Goal: Information Seeking & Learning: Learn about a topic

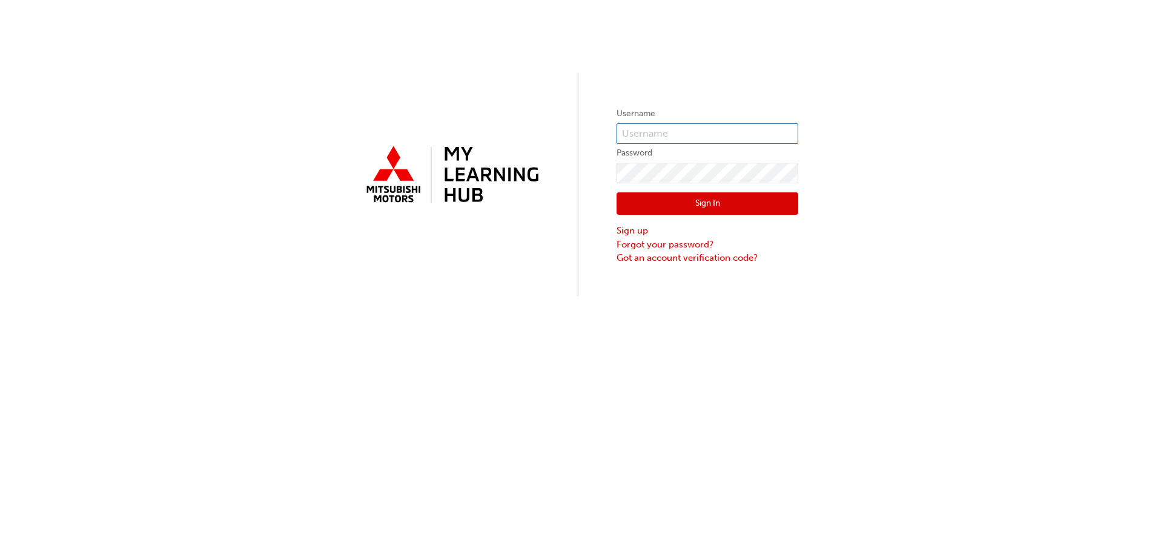
type input "[EMAIL_ADDRESS][DOMAIN_NAME]"
click at [711, 200] on button "Sign In" at bounding box center [707, 204] width 182 height 23
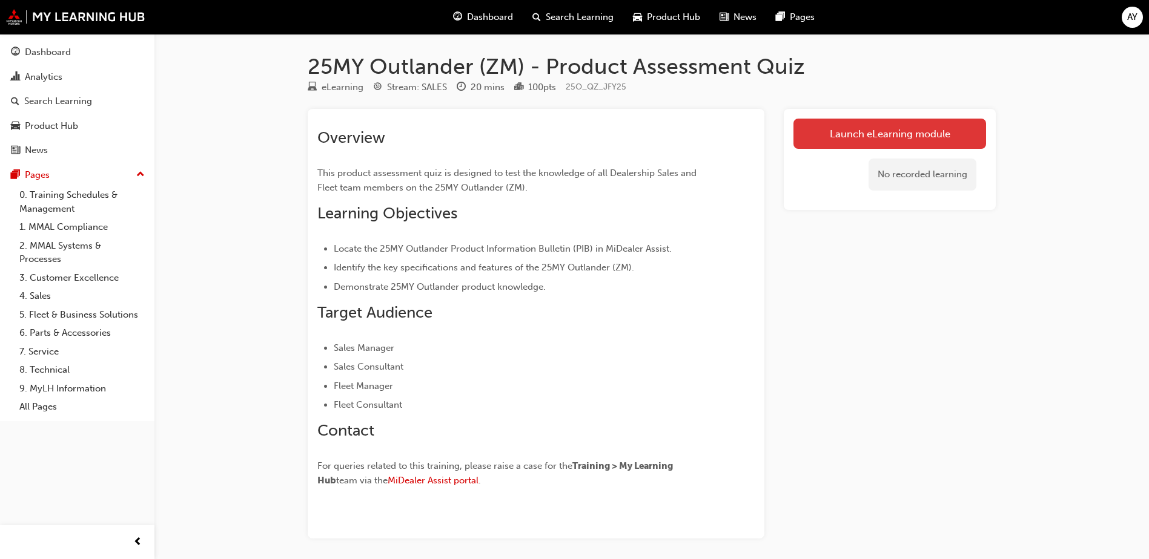
click at [869, 140] on link "Launch eLearning module" at bounding box center [889, 134] width 193 height 30
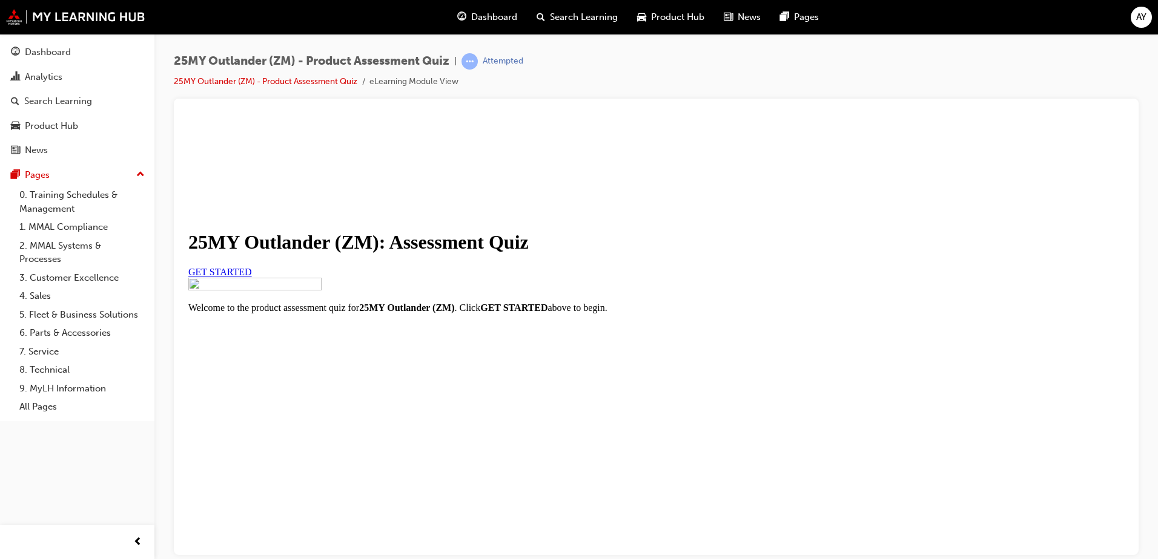
scroll to position [134, 0]
click at [252, 266] on link "GET STARTED" at bounding box center [220, 271] width 64 height 10
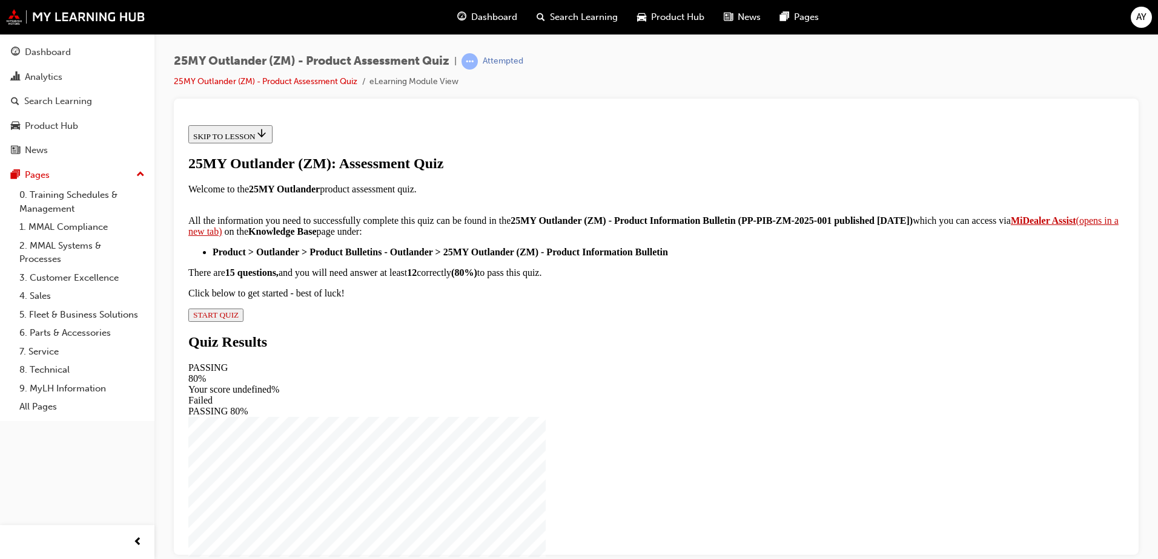
scroll to position [194, 0]
click at [239, 319] on span "START QUIZ" at bounding box center [215, 314] width 45 height 9
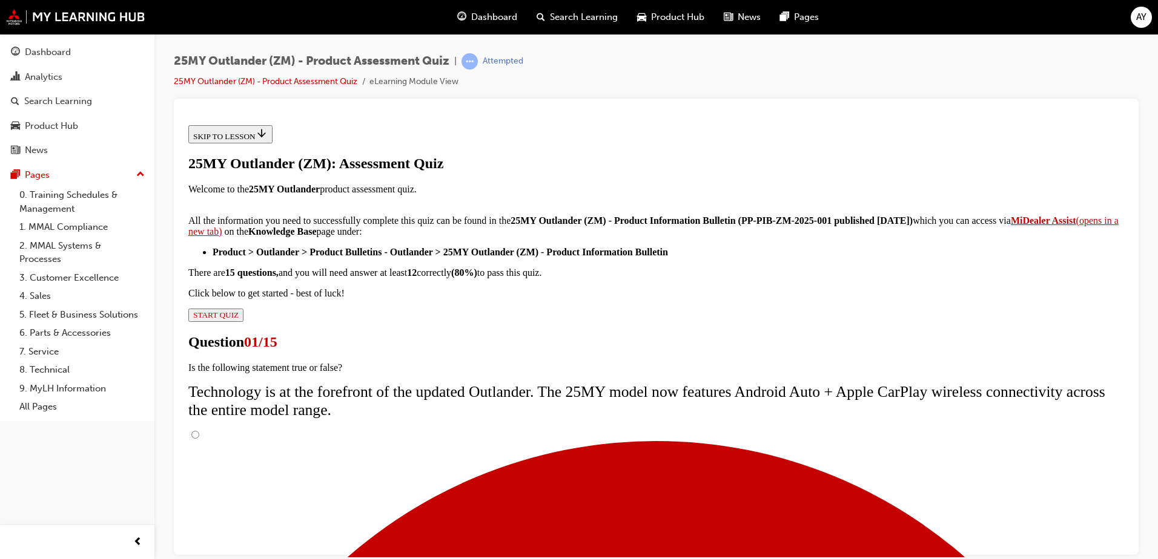
click at [199, 431] on input "True" at bounding box center [195, 435] width 8 height 8
radio input "true"
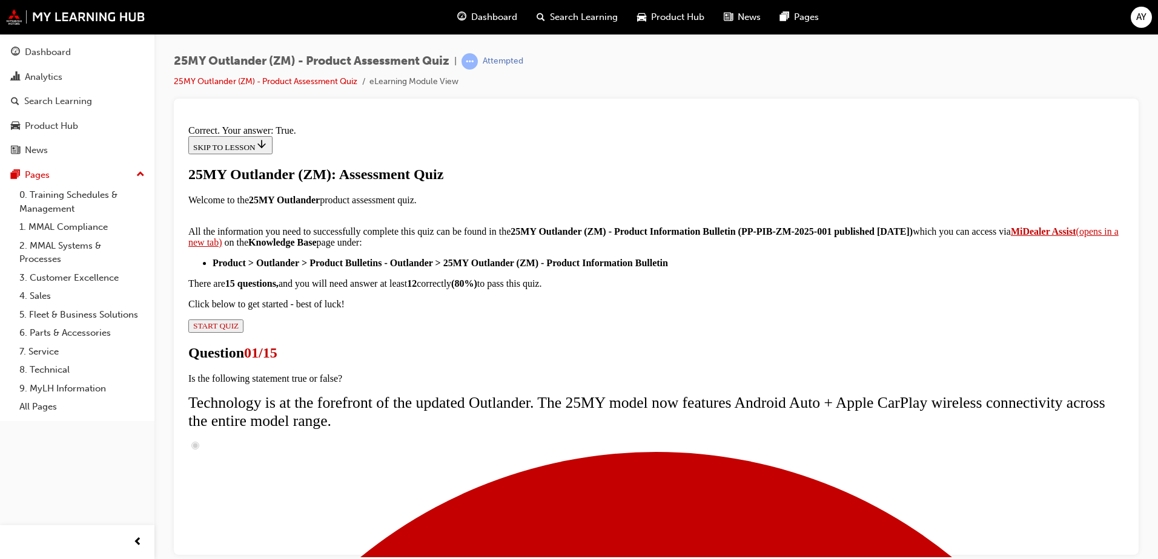
scroll to position [139, 0]
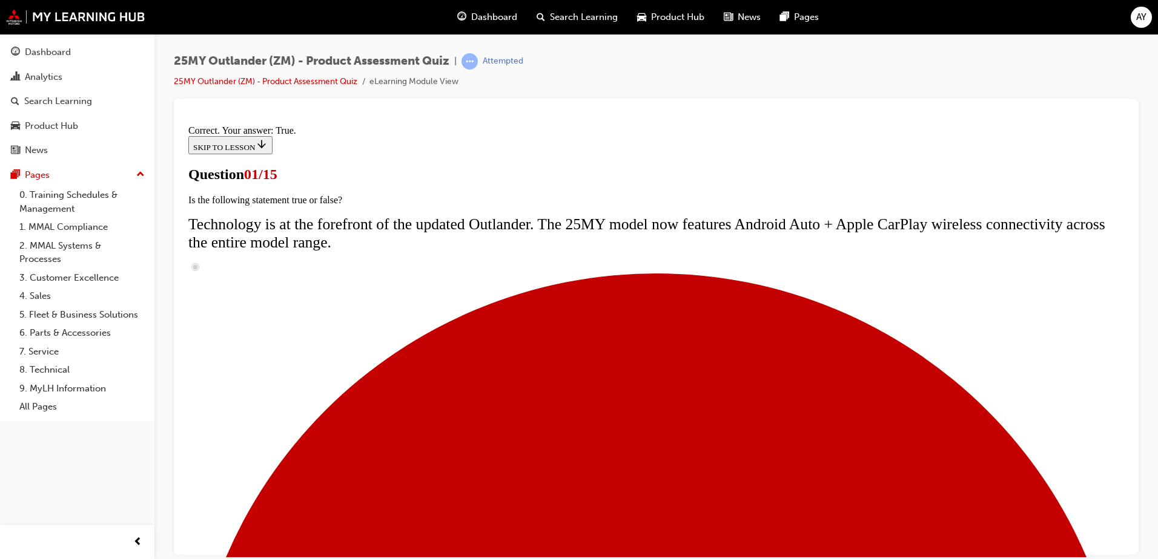
scroll to position [182, 0]
radio input "true"
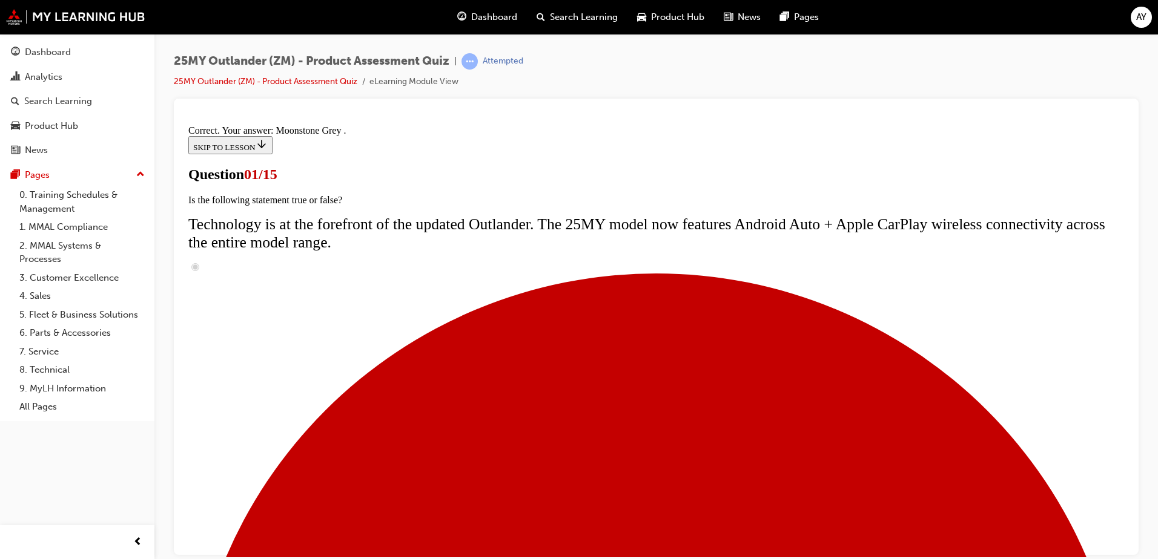
scroll to position [291, 0]
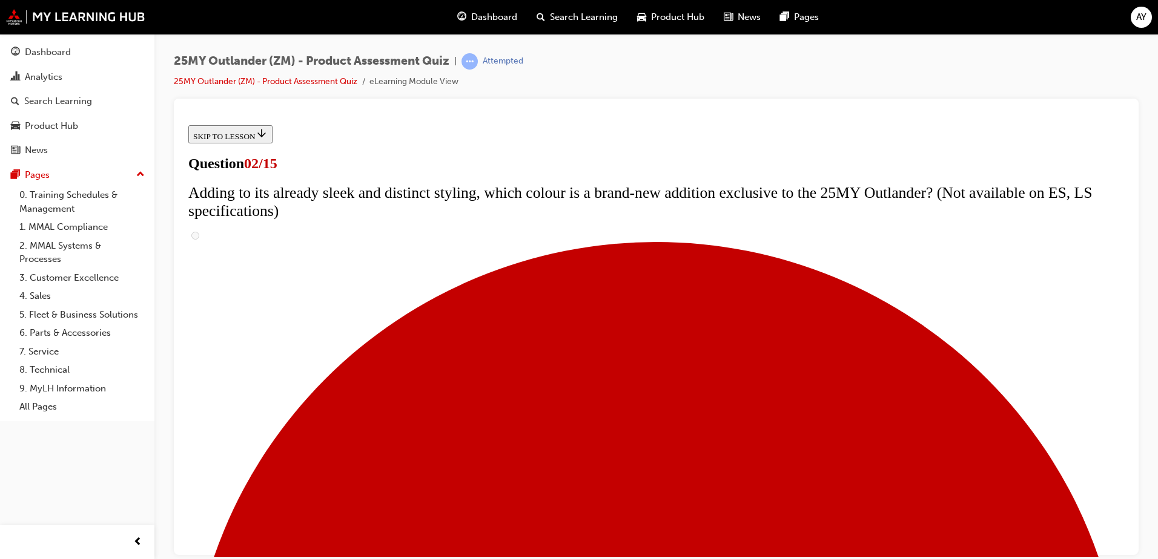
scroll to position [121, 0]
checkbox input "true"
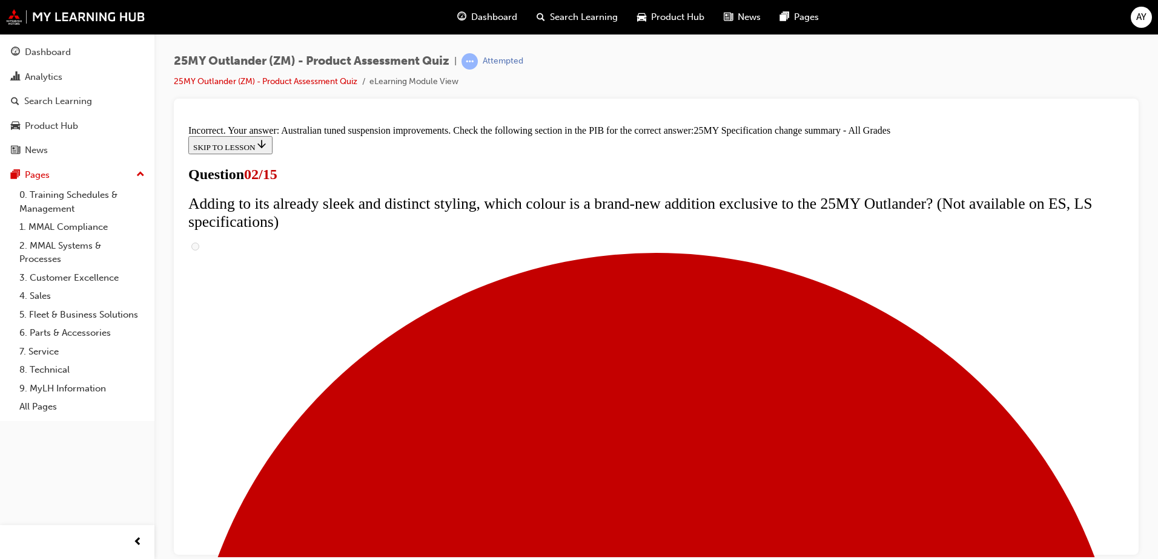
scroll to position [407, 0]
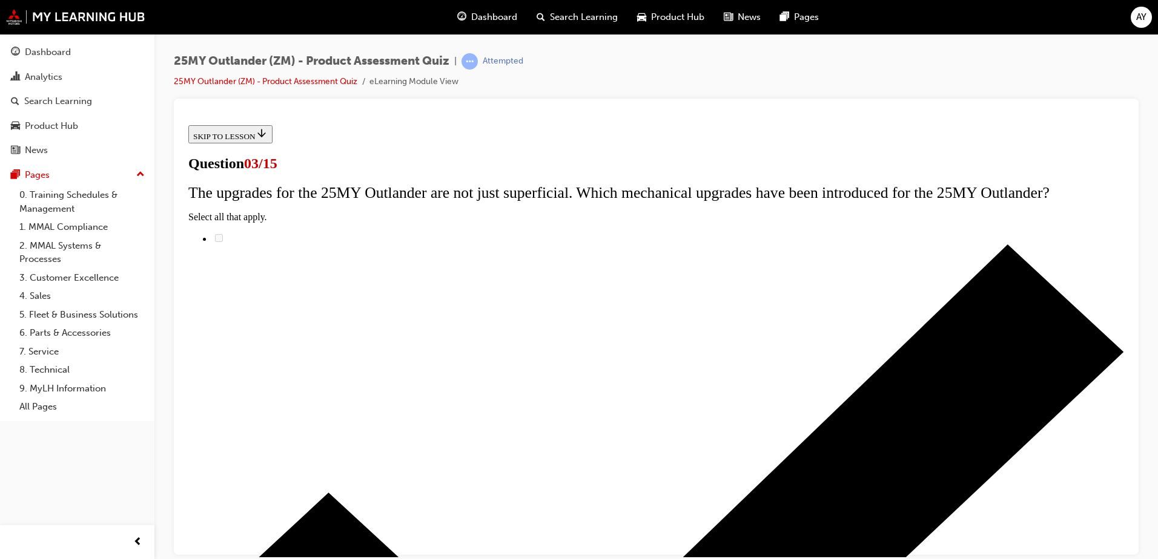
scroll to position [121, 0]
radio input "true"
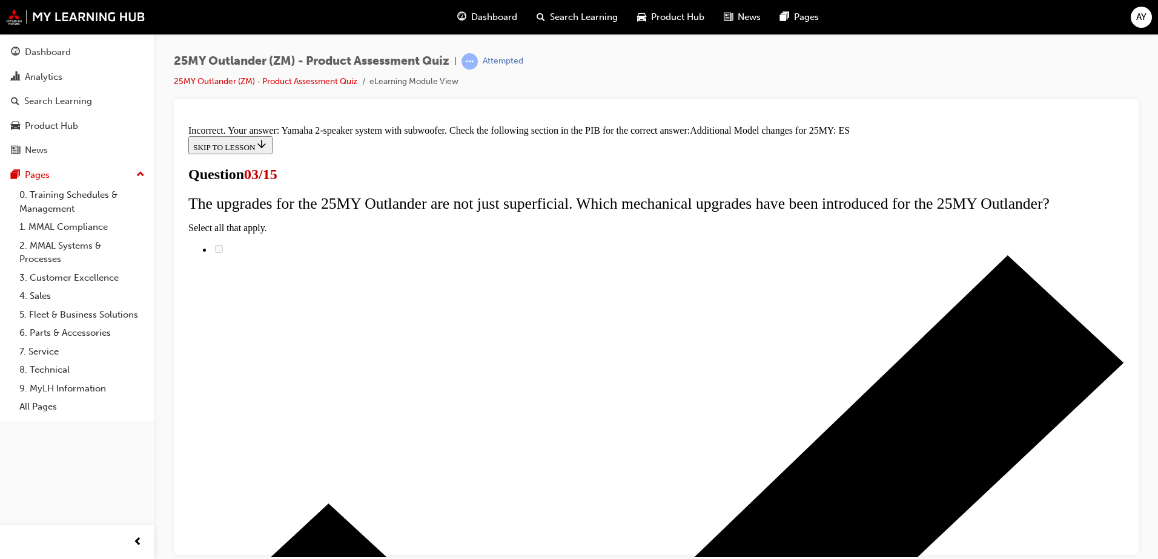
scroll to position [148, 0]
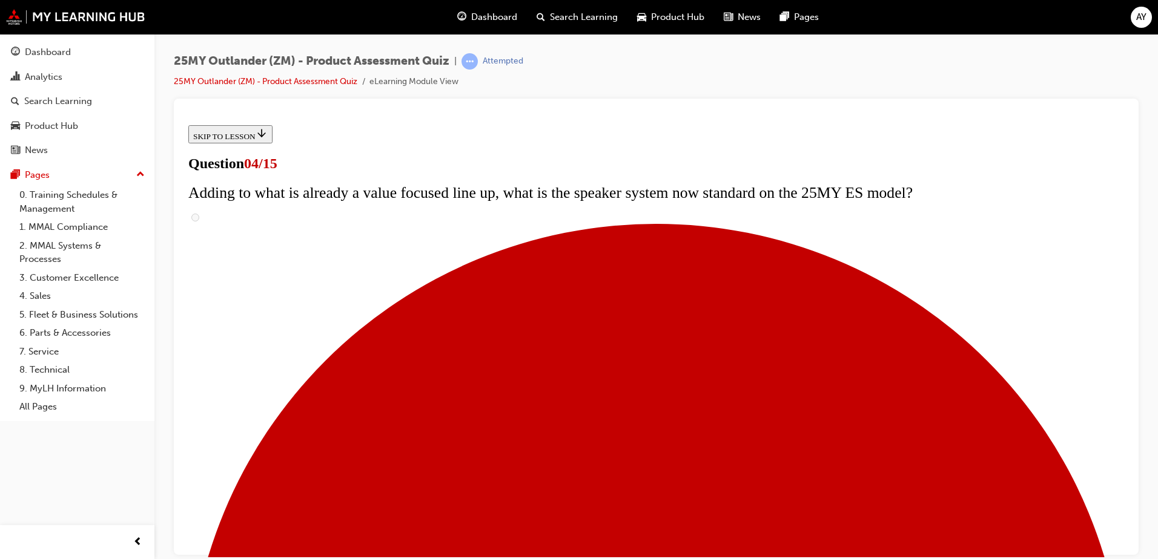
scroll to position [121, 0]
checkbox input "true"
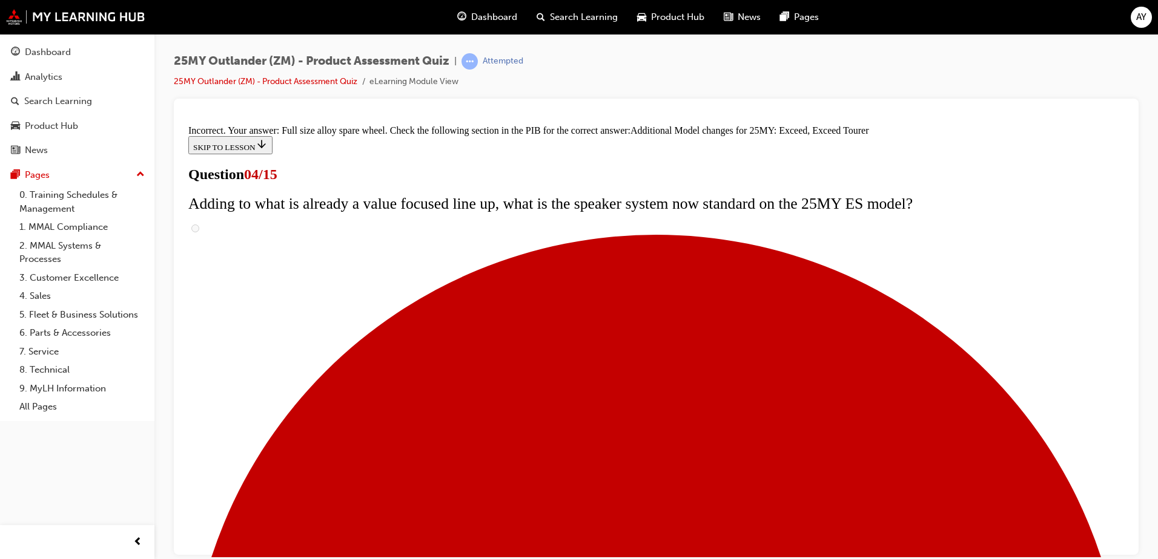
scroll to position [153, 0]
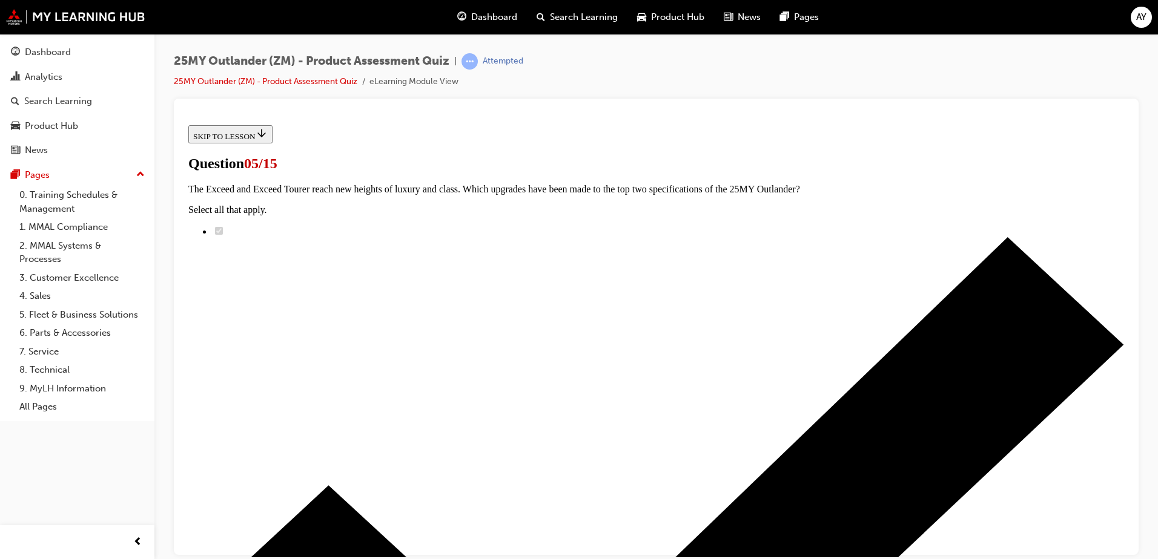
scroll to position [121, 0]
radio input "true"
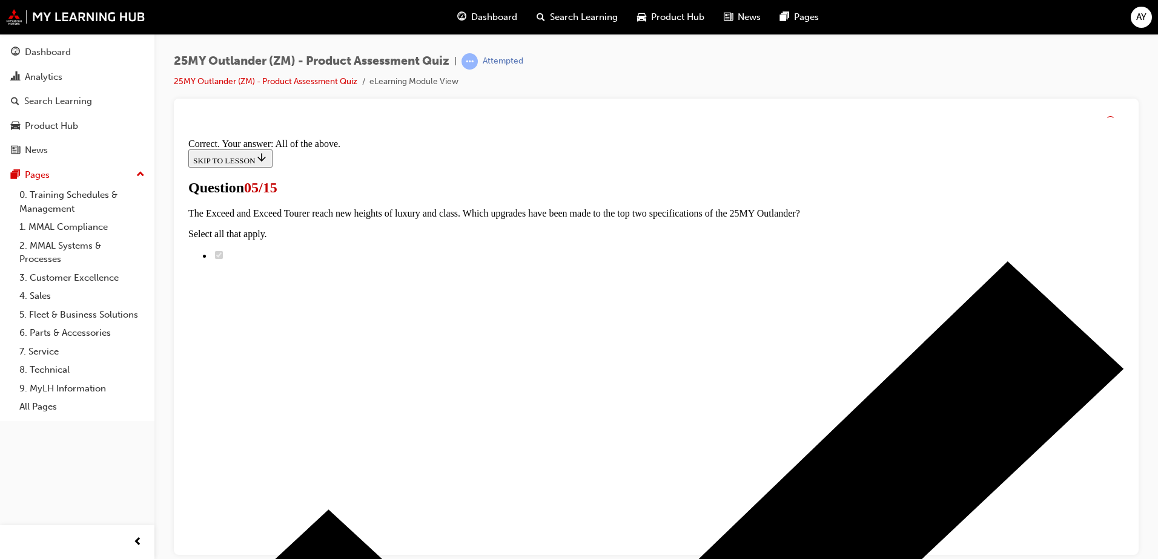
scroll to position [291, 0]
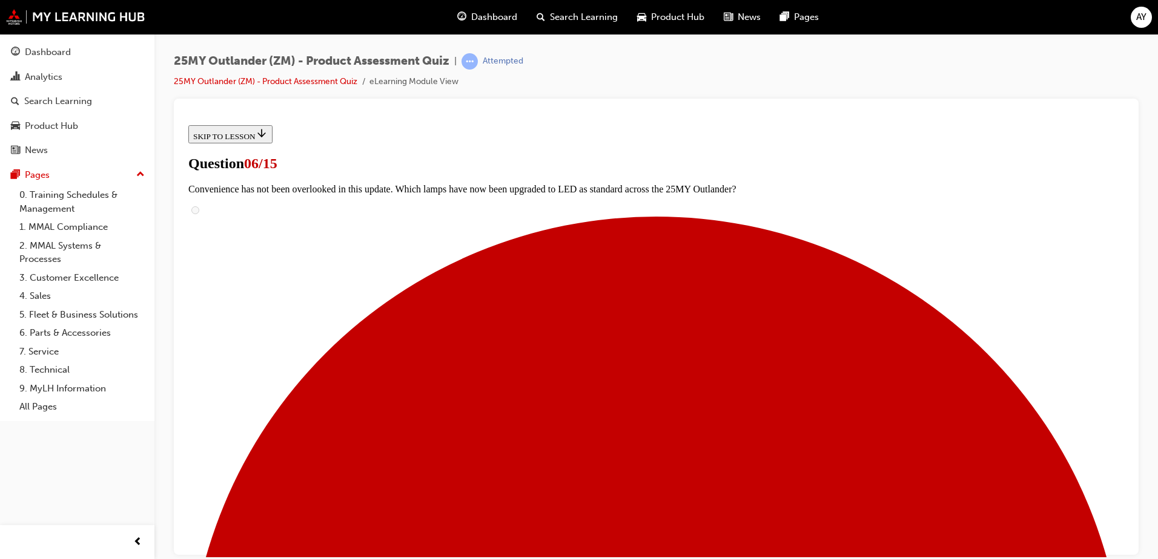
scroll to position [363, 0]
radio input "true"
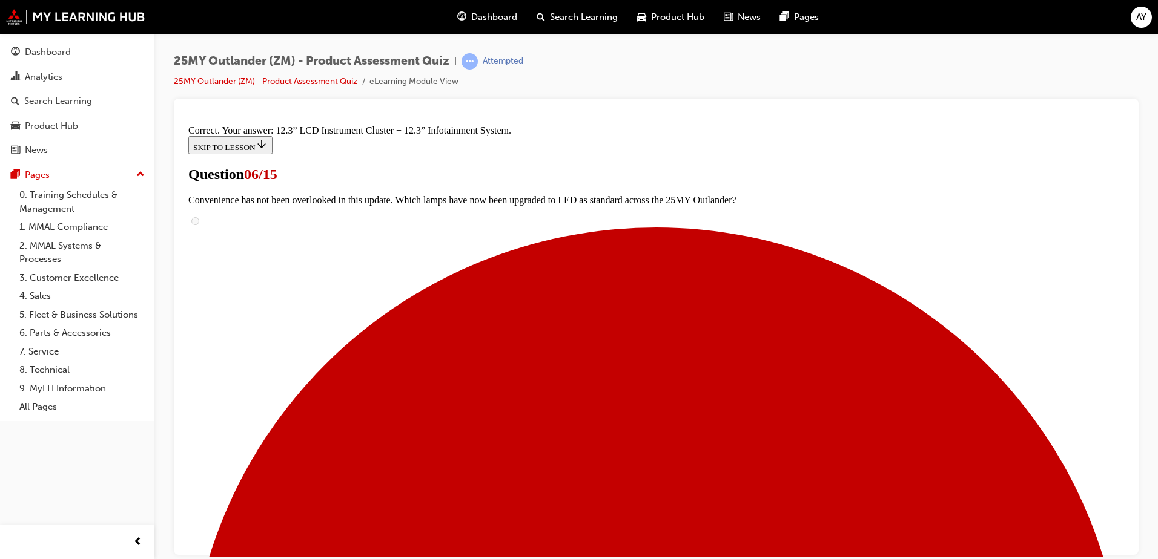
scroll to position [406, 0]
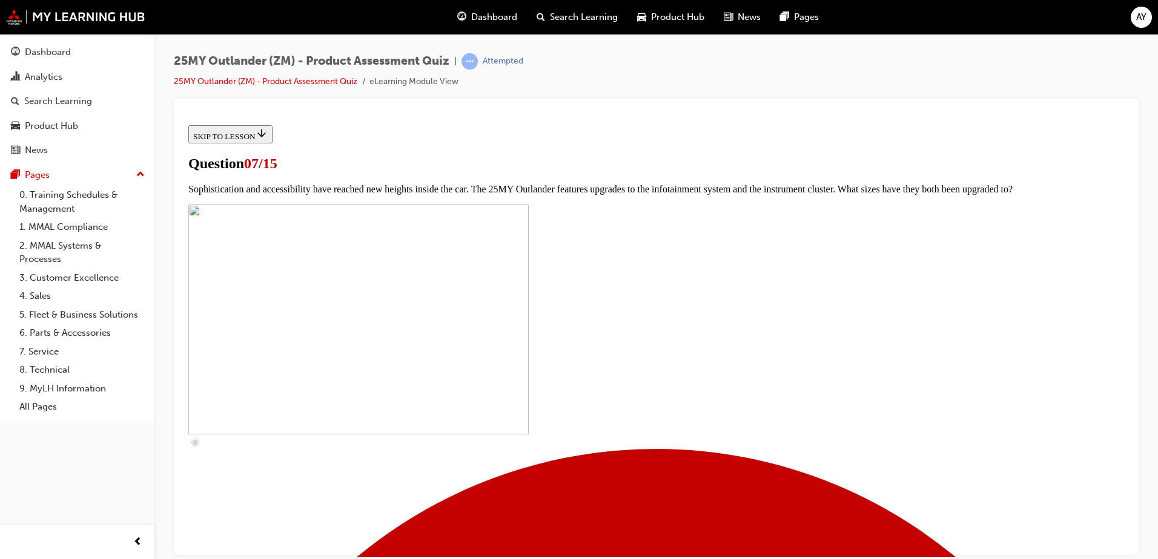
scroll to position [363, 0]
checkbox input "true"
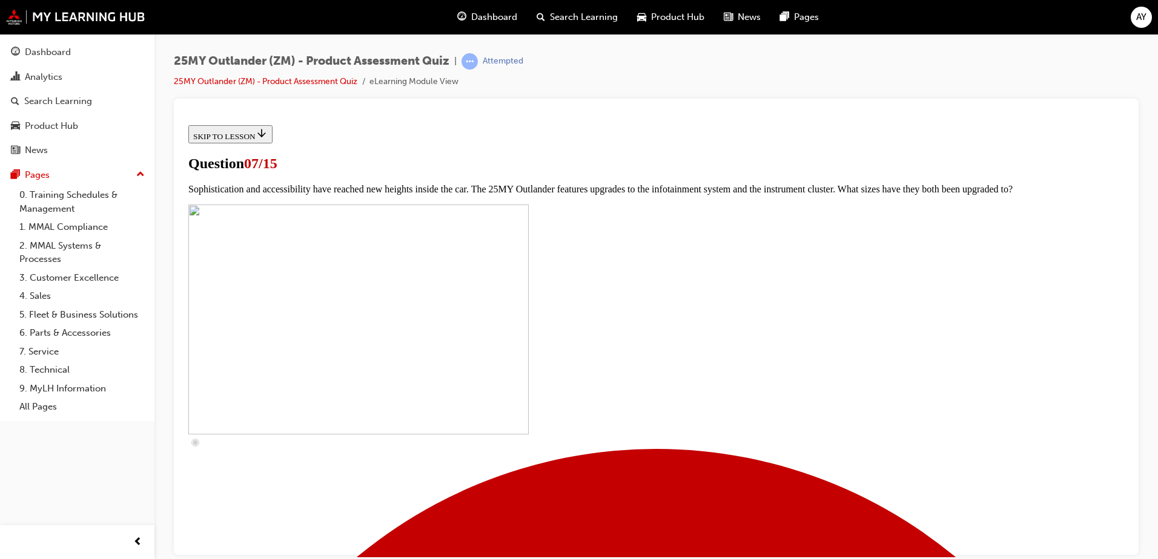
checkbox input "true"
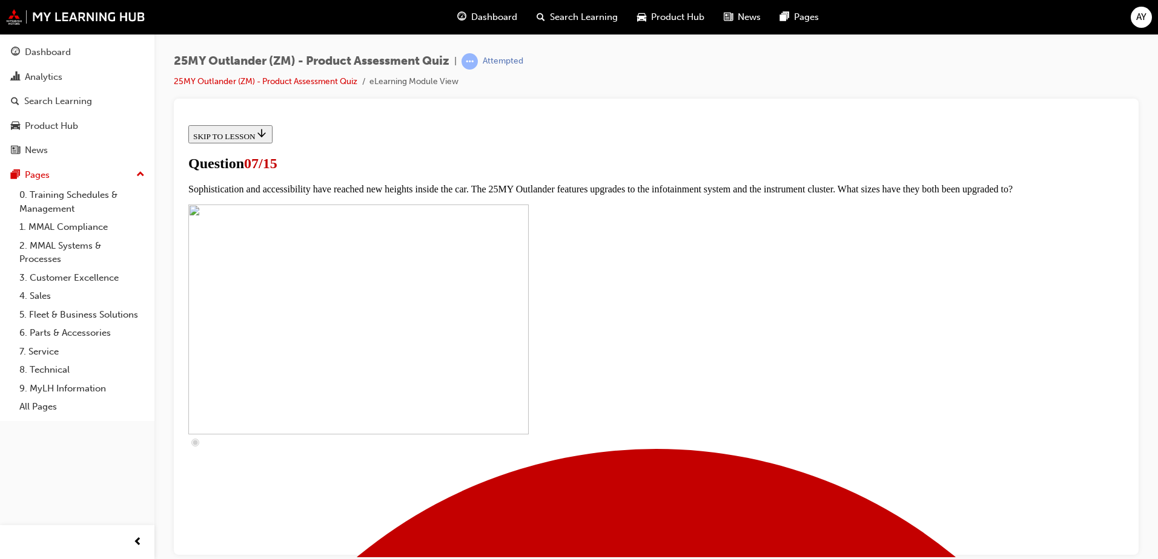
checkbox input "true"
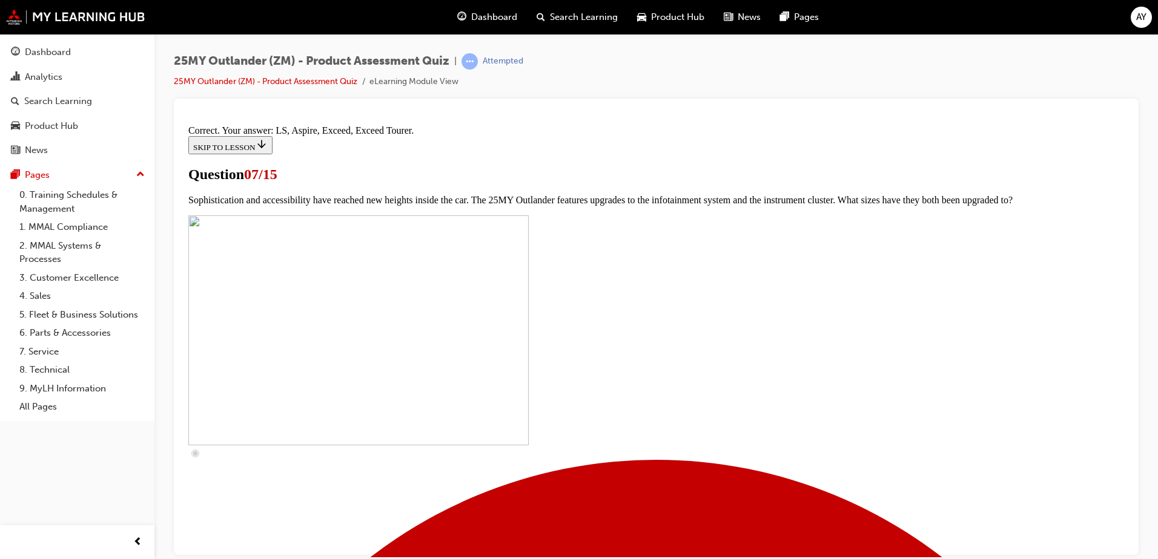
scroll to position [544, 0]
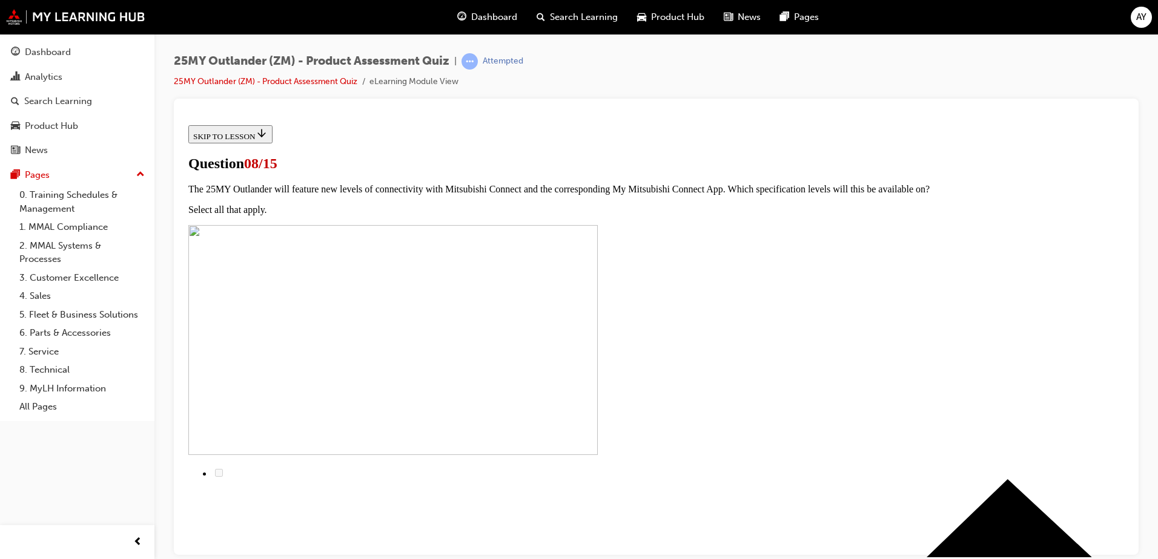
scroll to position [121, 0]
radio input "true"
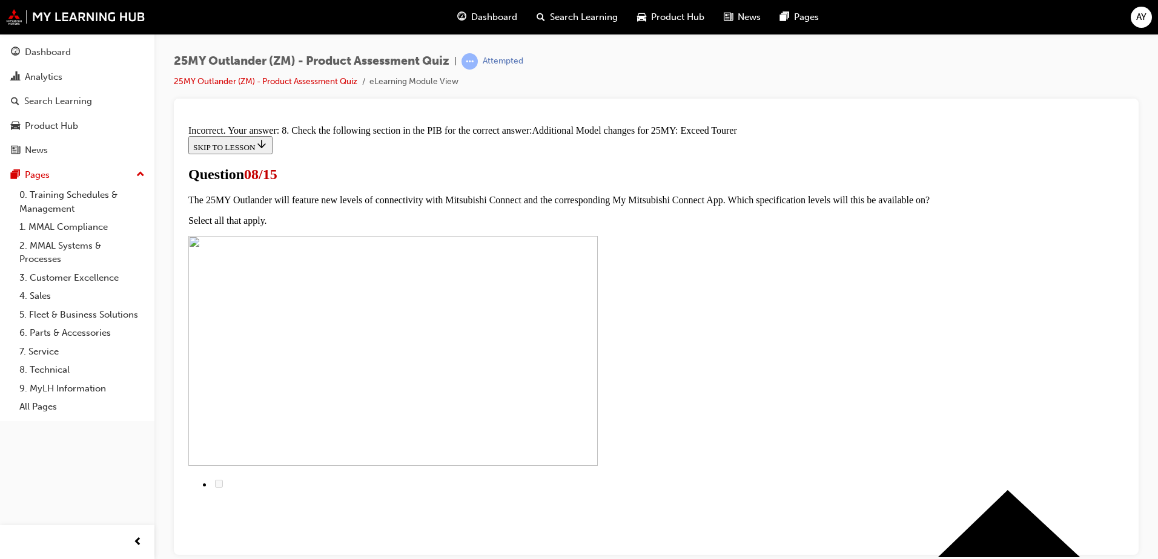
scroll to position [269, 0]
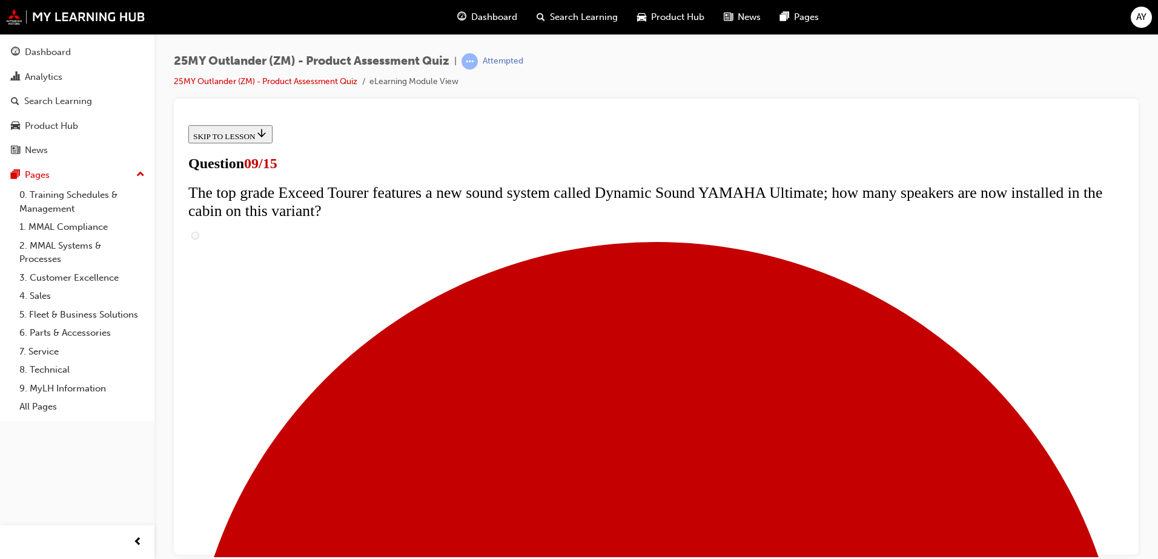
scroll to position [363, 0]
radio input "true"
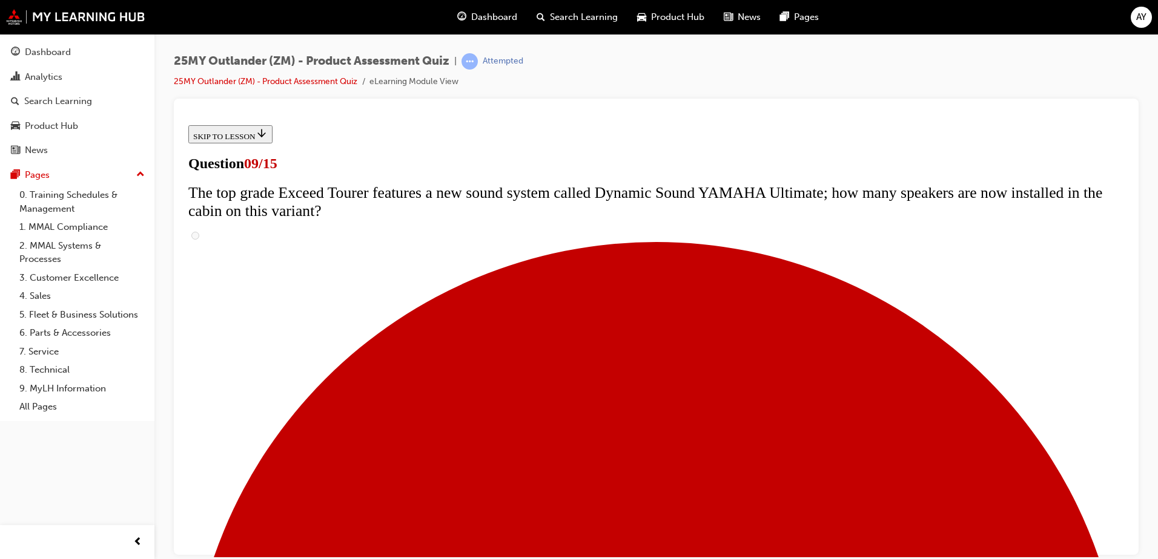
radio input "true"
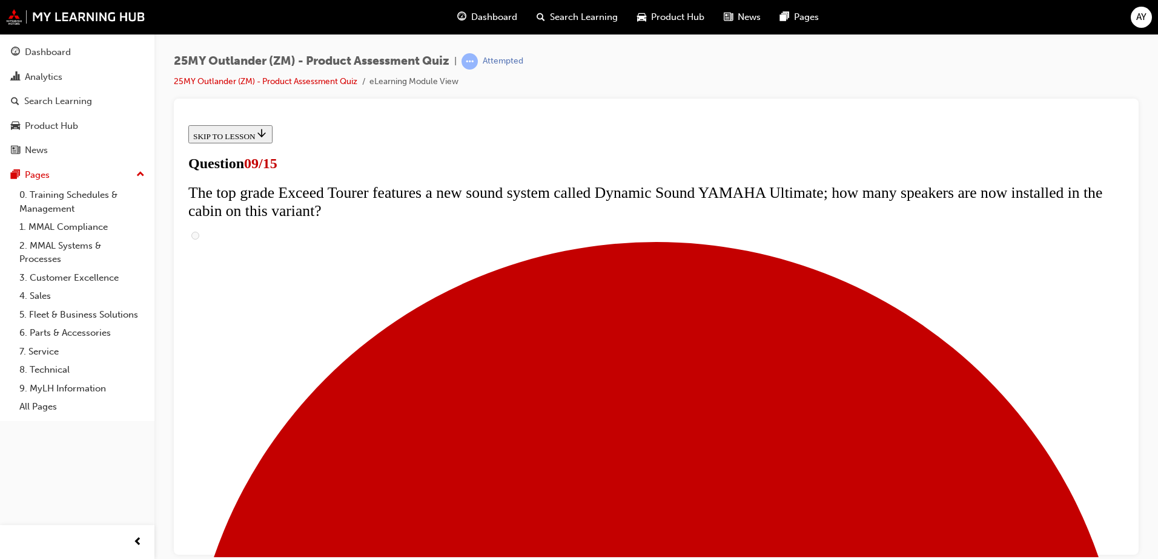
radio input "true"
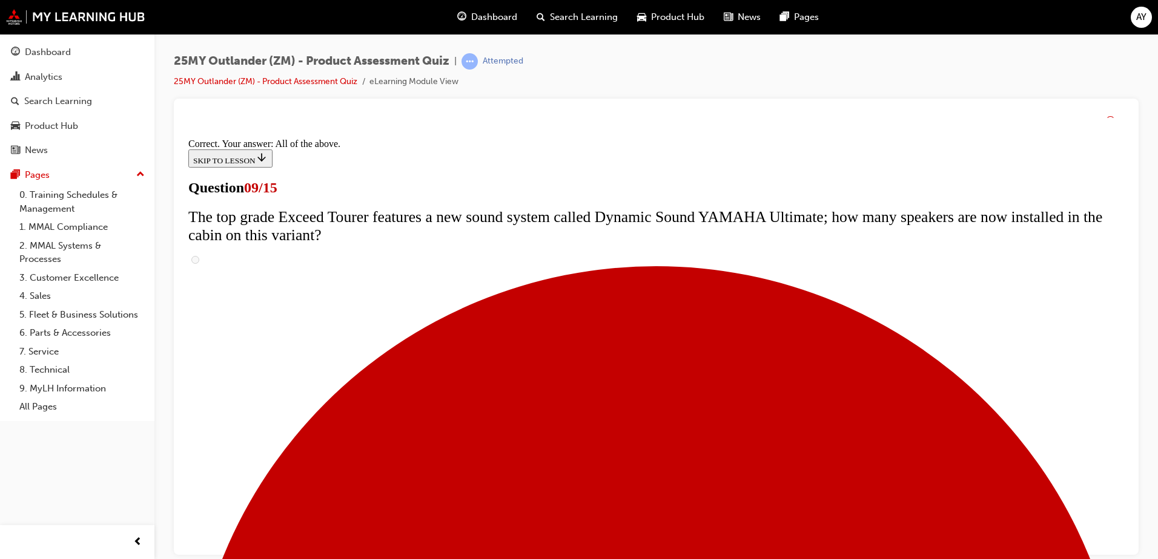
scroll to position [627, 0]
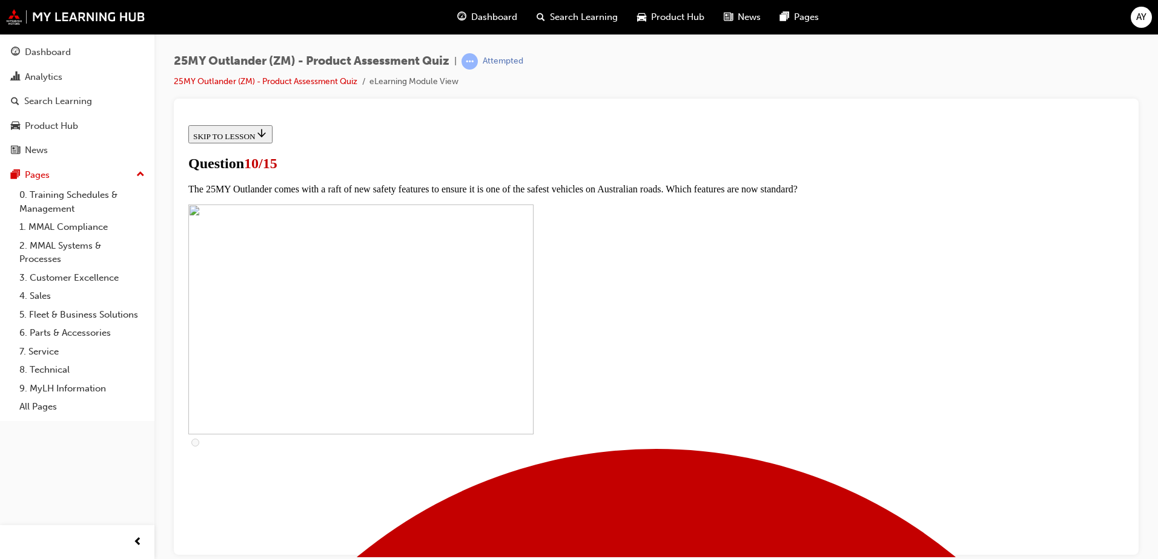
scroll to position [173, 0]
checkbox input "true"
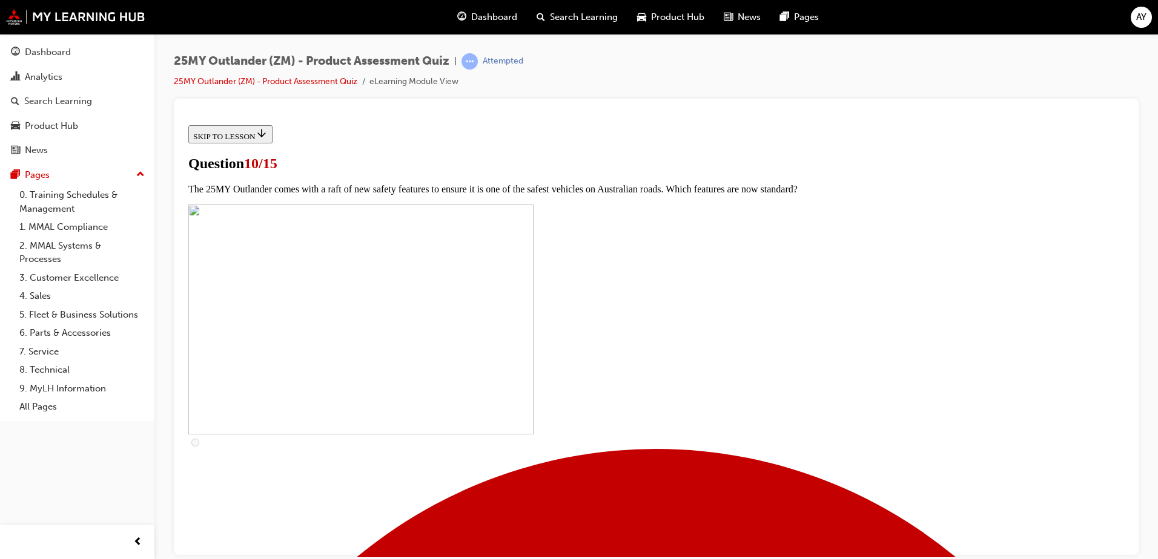
checkbox input "true"
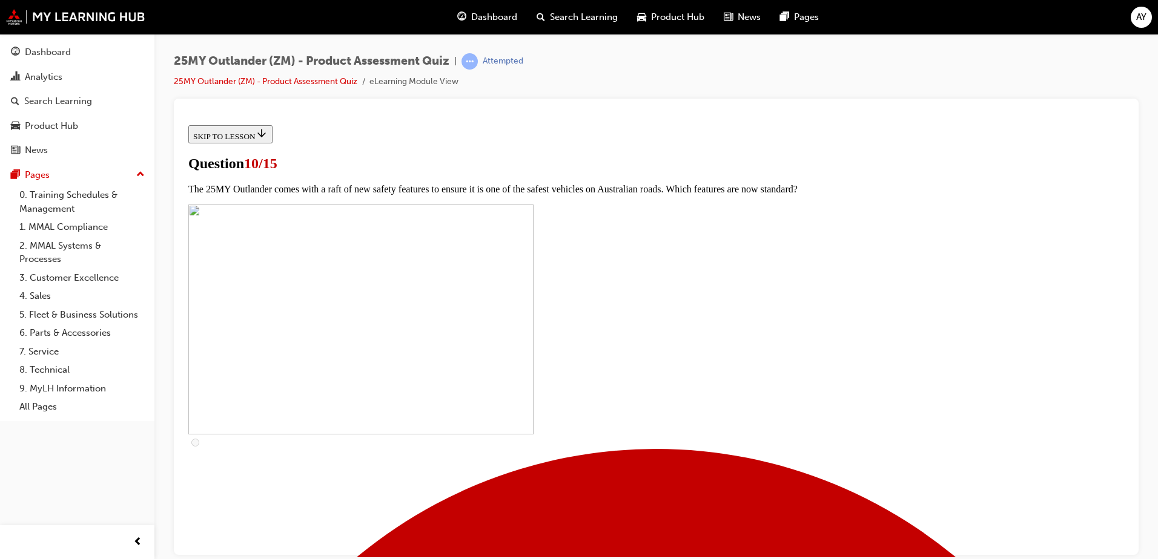
checkbox input "true"
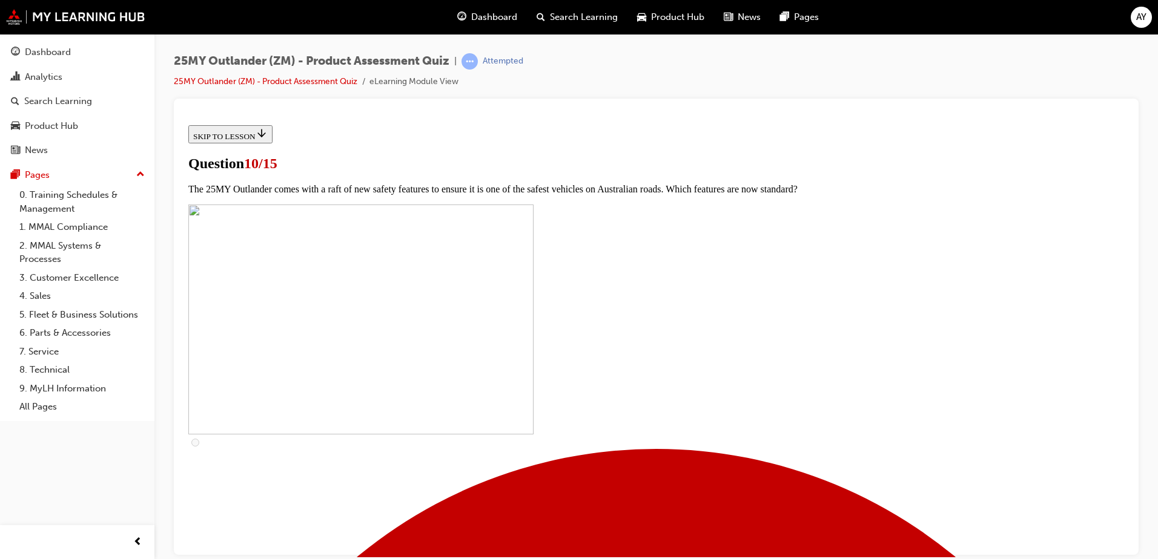
checkbox input "true"
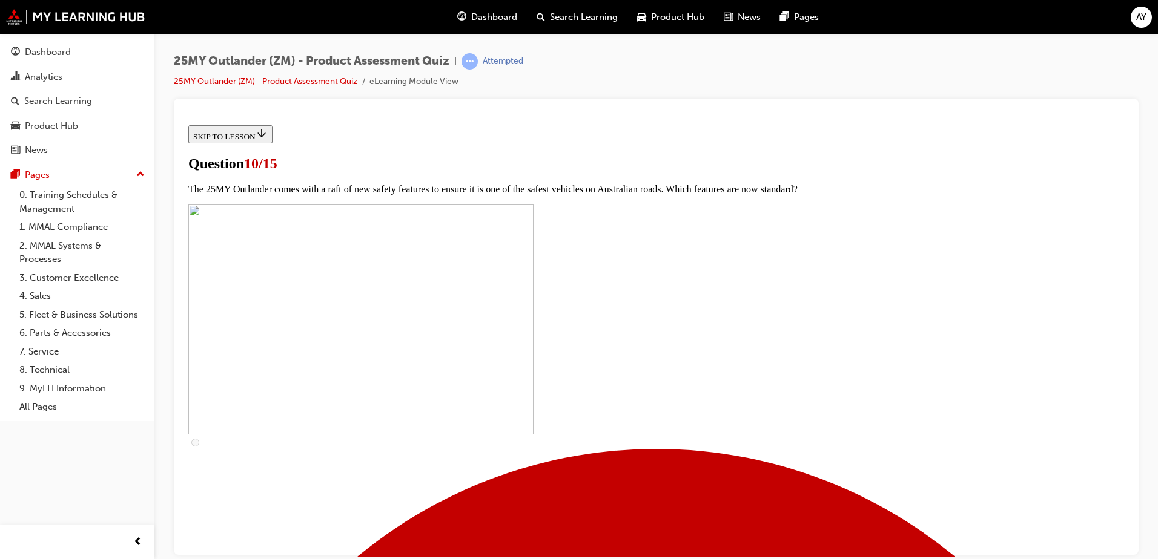
checkbox input "true"
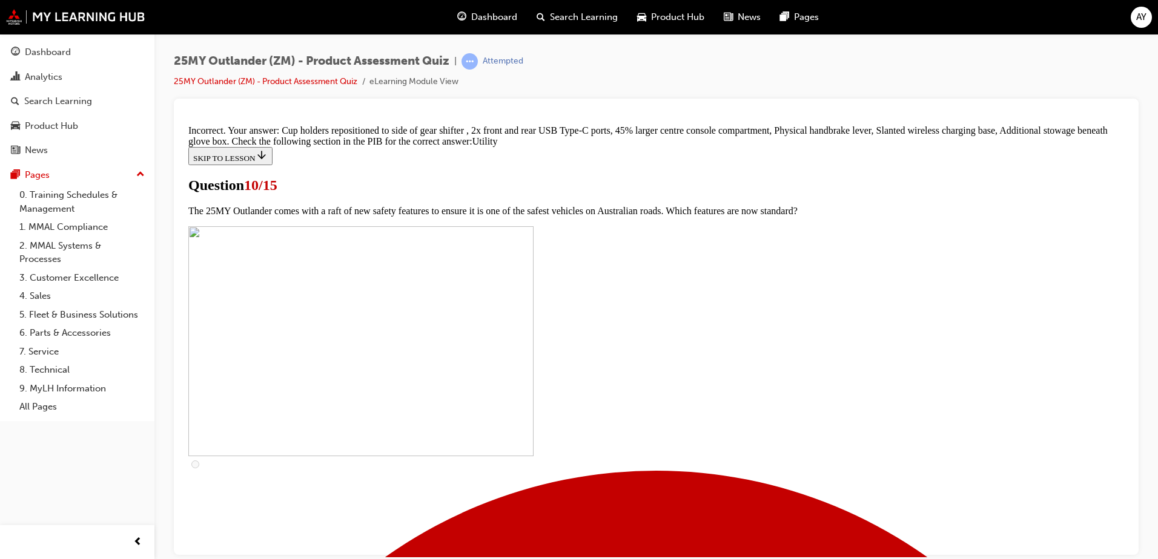
scroll to position [589, 0]
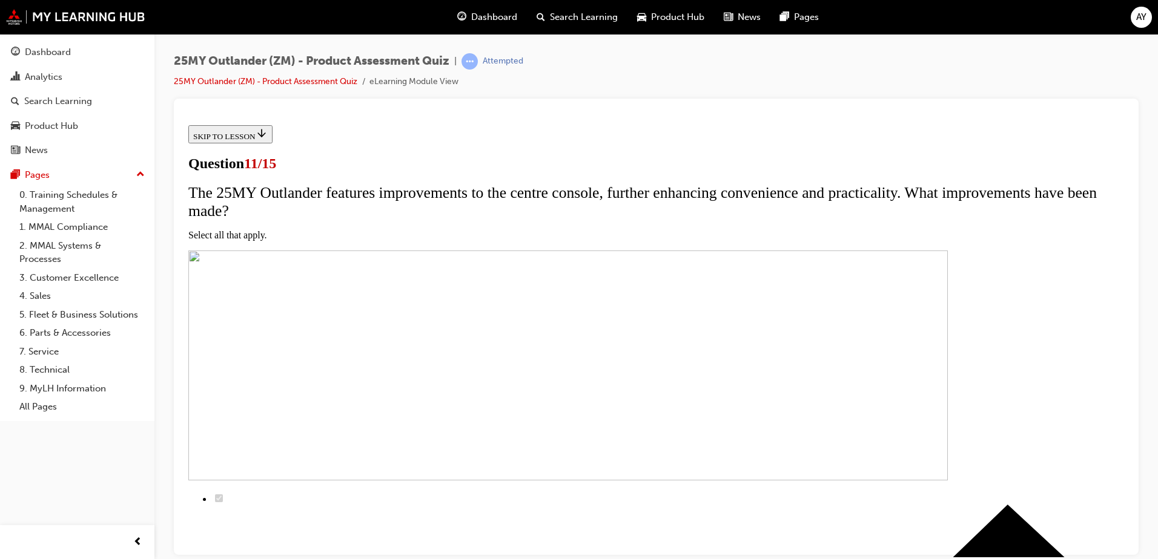
scroll to position [121, 0]
checkbox input "true"
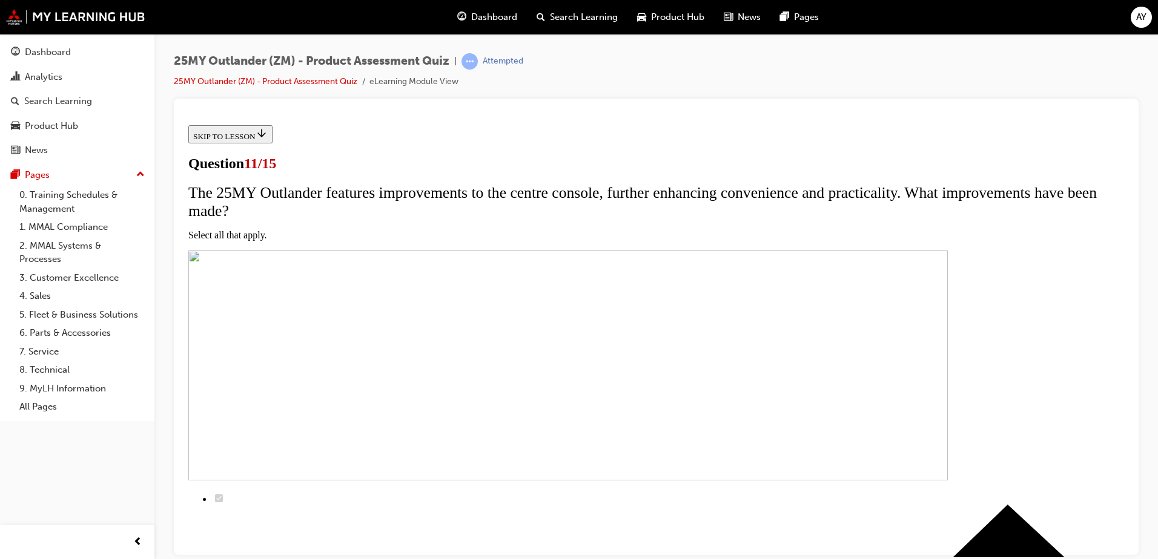
checkbox input "true"
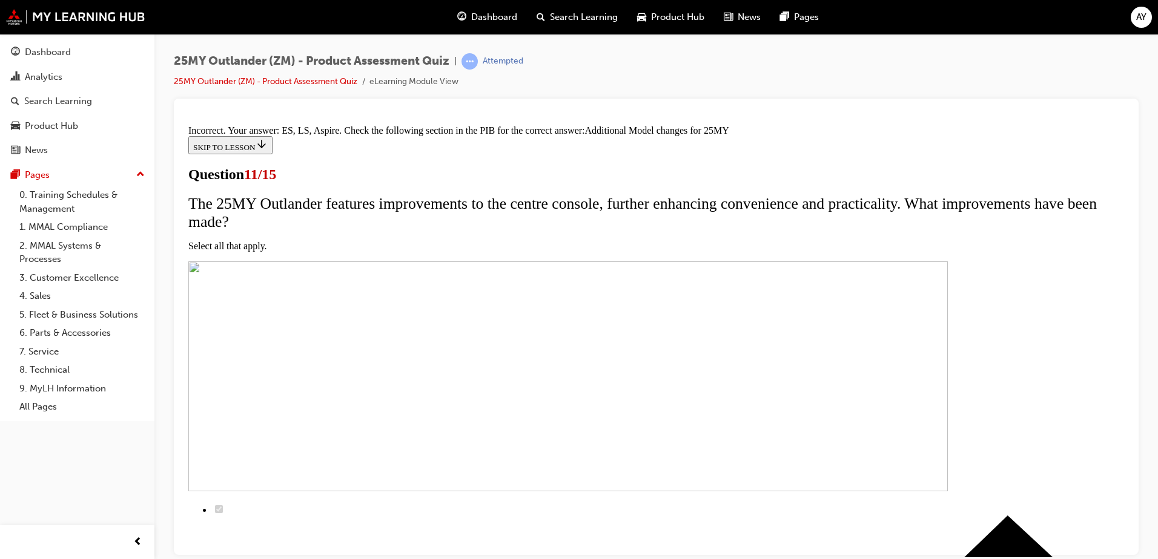
scroll to position [358, 0]
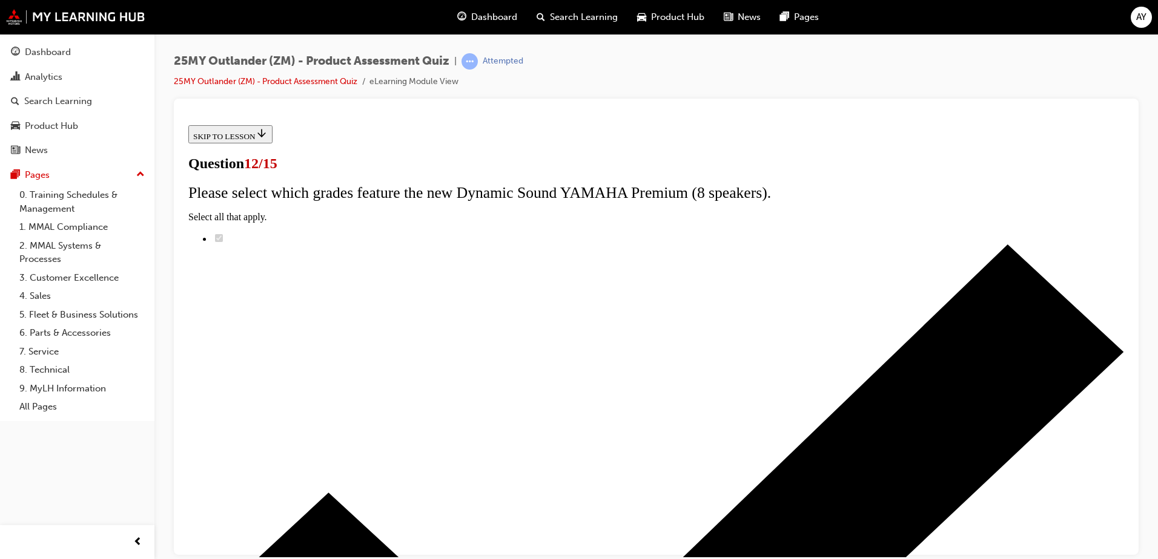
radio input "true"
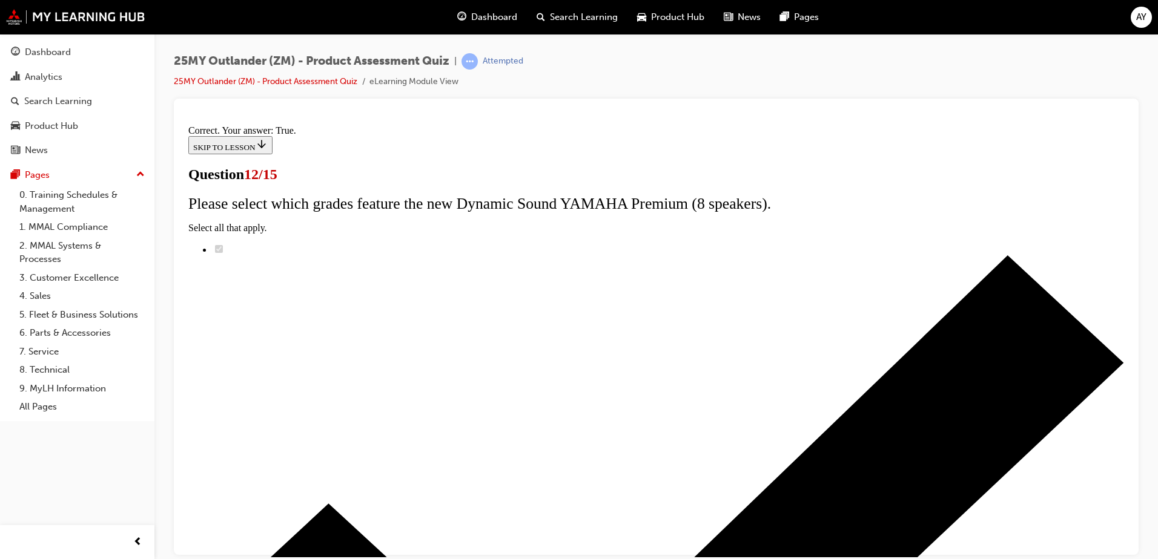
scroll to position [139, 0]
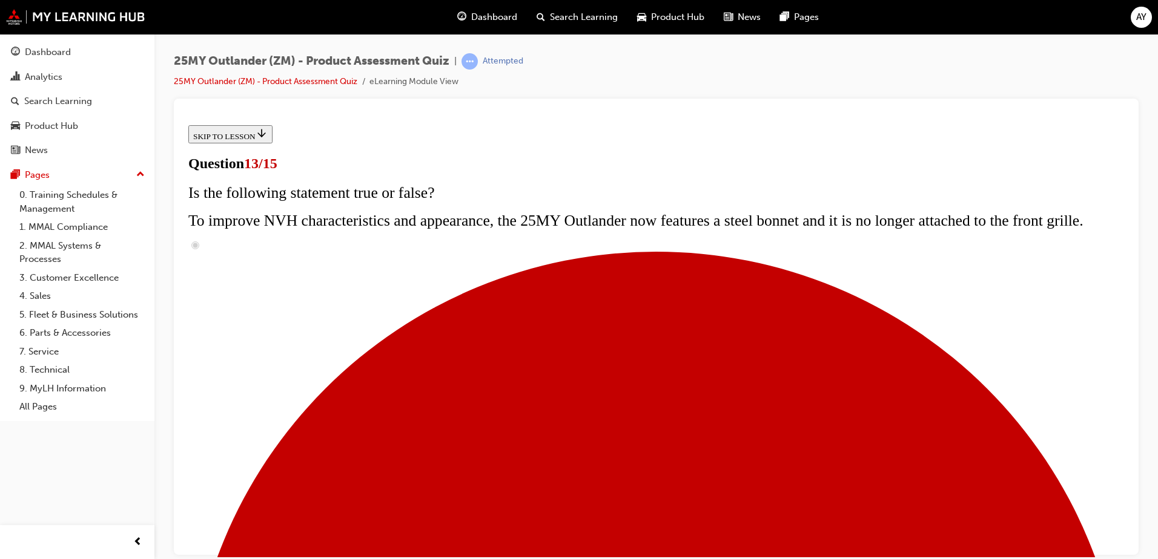
scroll to position [139, 0]
radio input "true"
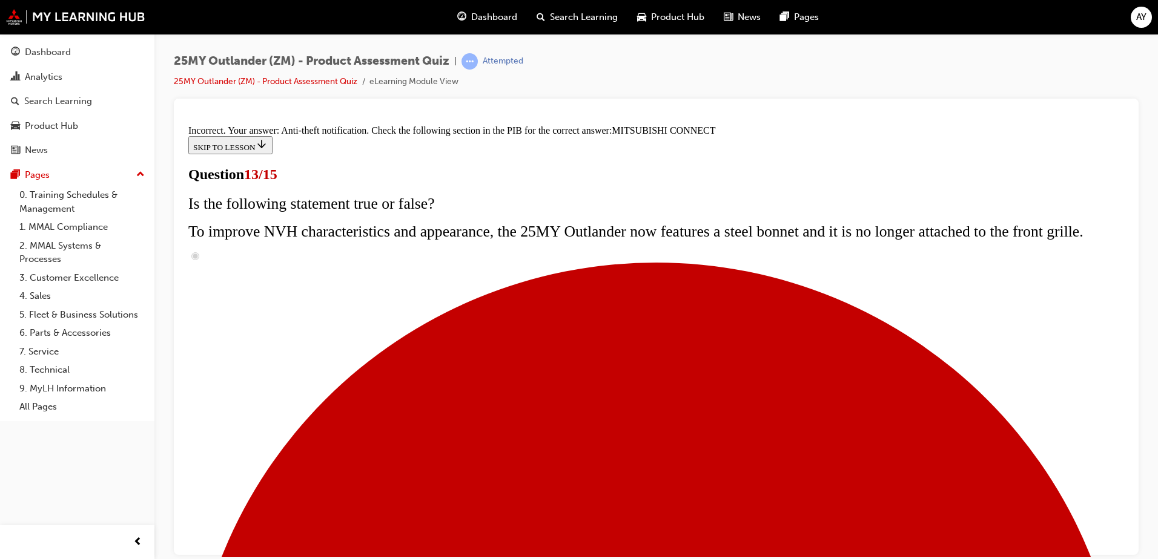
scroll to position [386, 0]
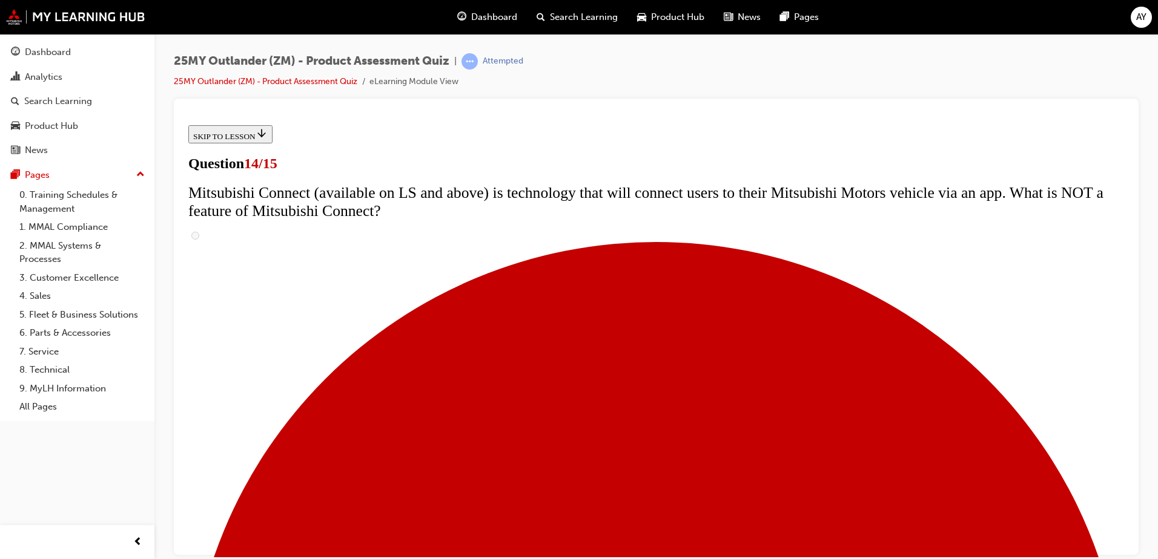
scroll to position [303, 0]
radio input "true"
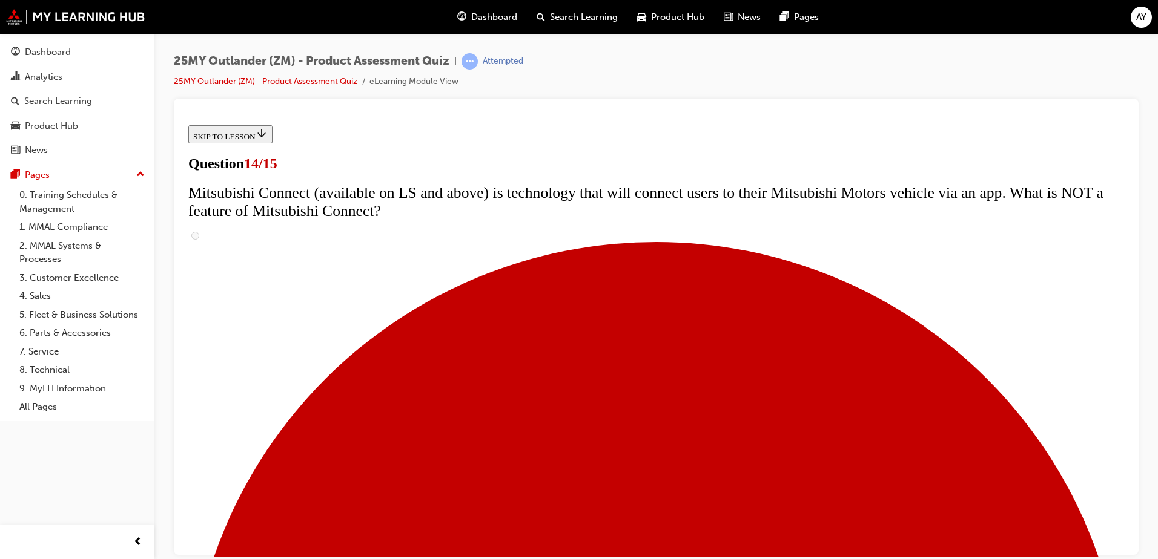
radio input "true"
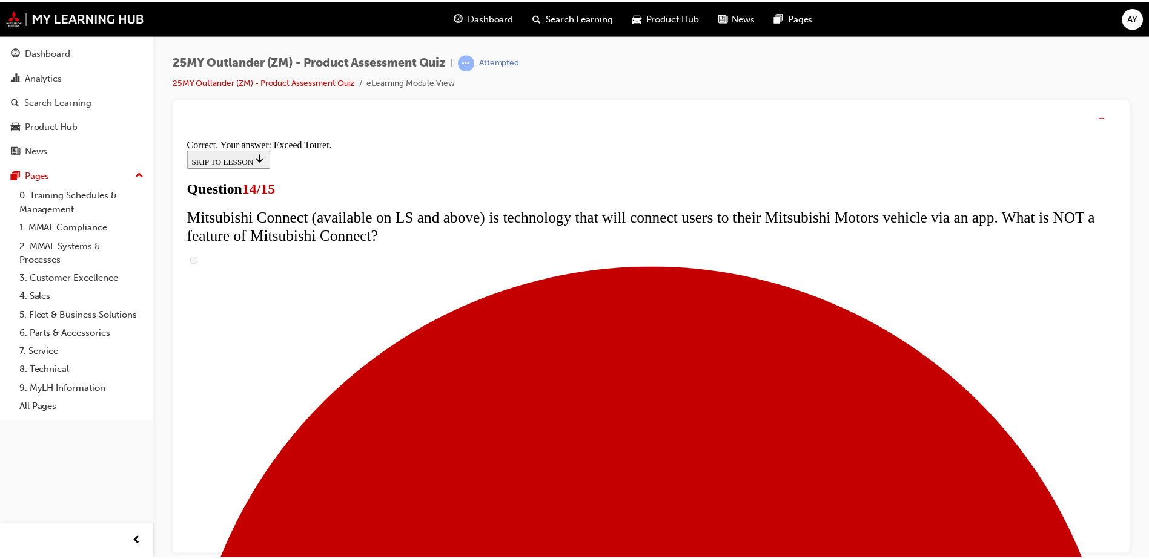
scroll to position [503, 0]
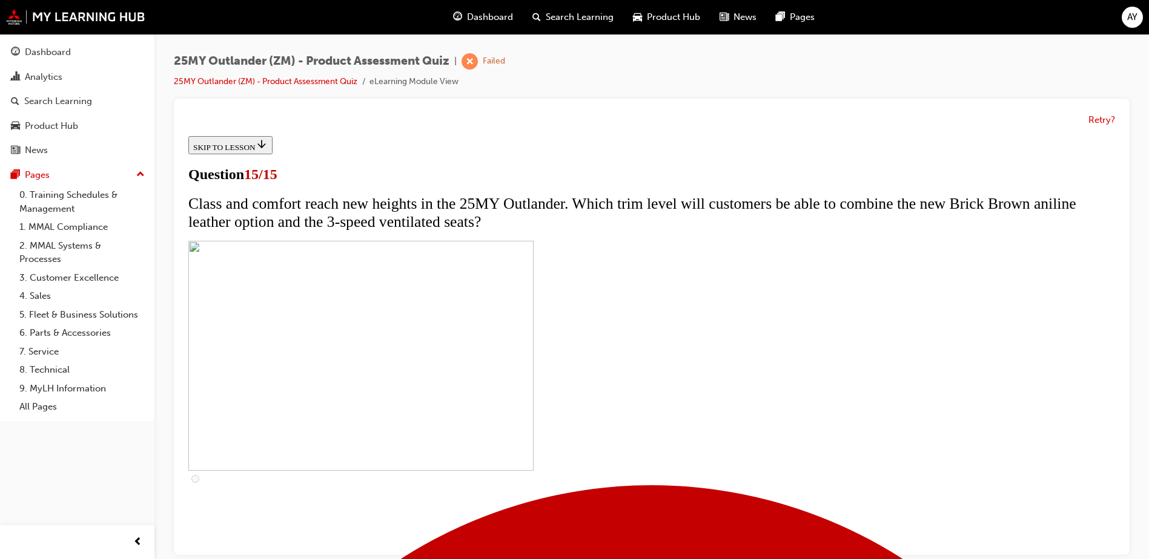
scroll to position [9, 0]
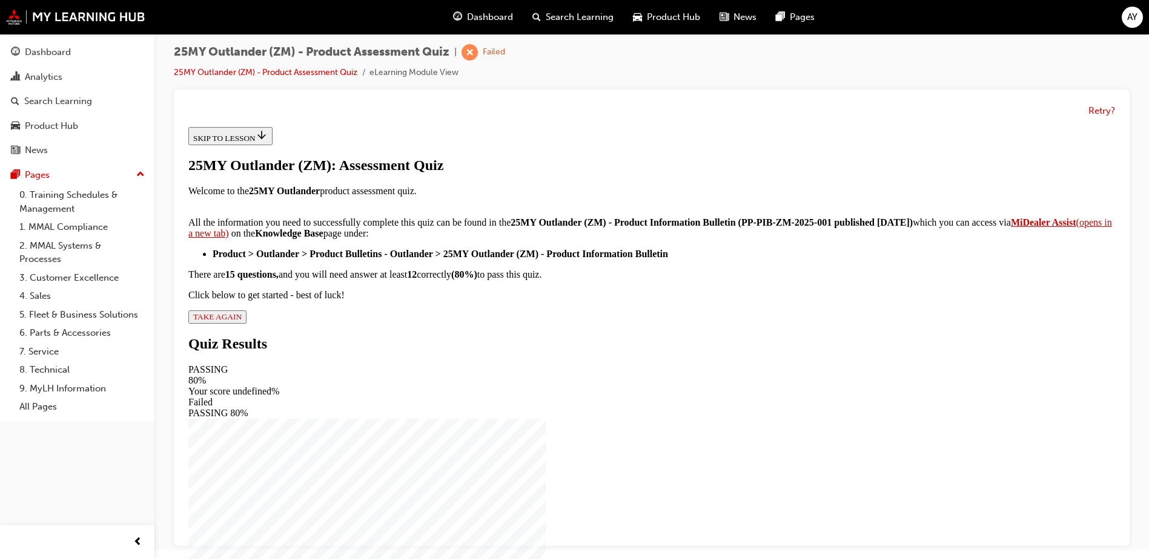
scroll to position [194, 0]
click at [242, 322] on span "TAKE AGAIN" at bounding box center [217, 316] width 48 height 9
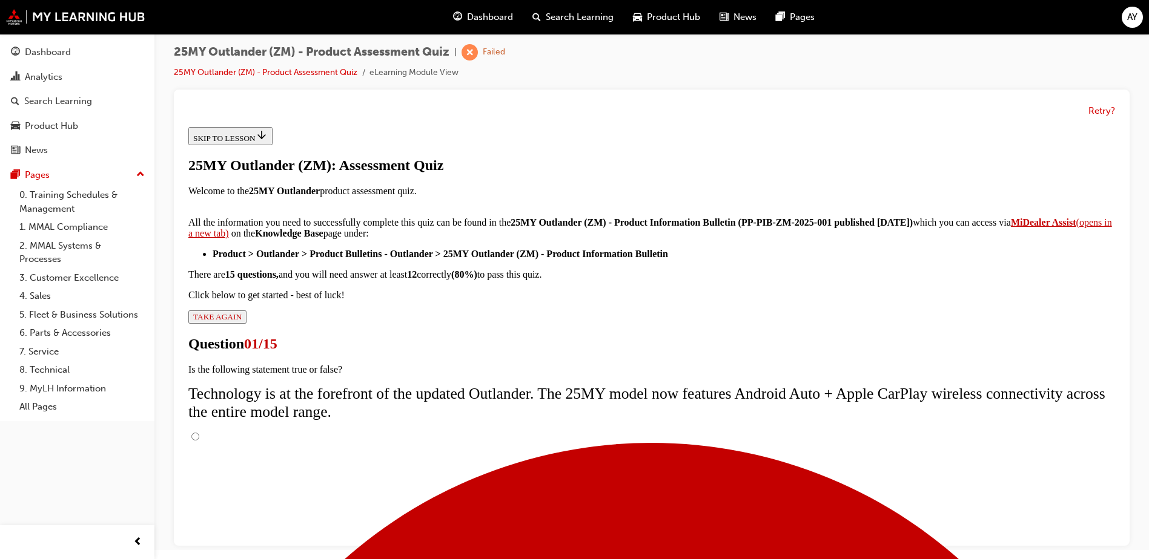
scroll to position [96, 0]
click at [199, 433] on input "True" at bounding box center [195, 437] width 8 height 8
radio input "true"
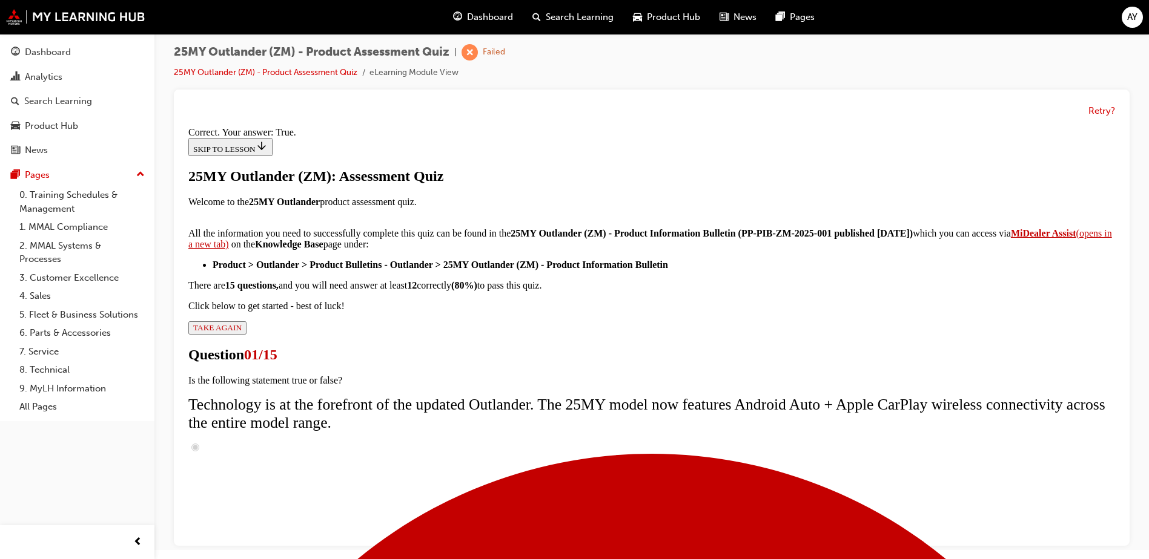
scroll to position [139, 0]
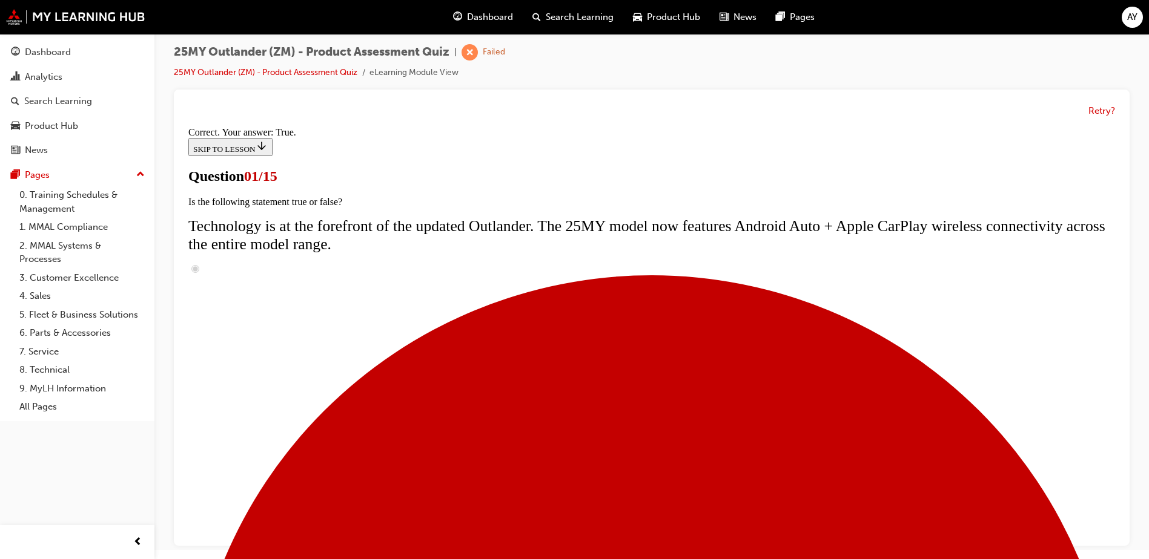
scroll to position [129, 0]
radio input "true"
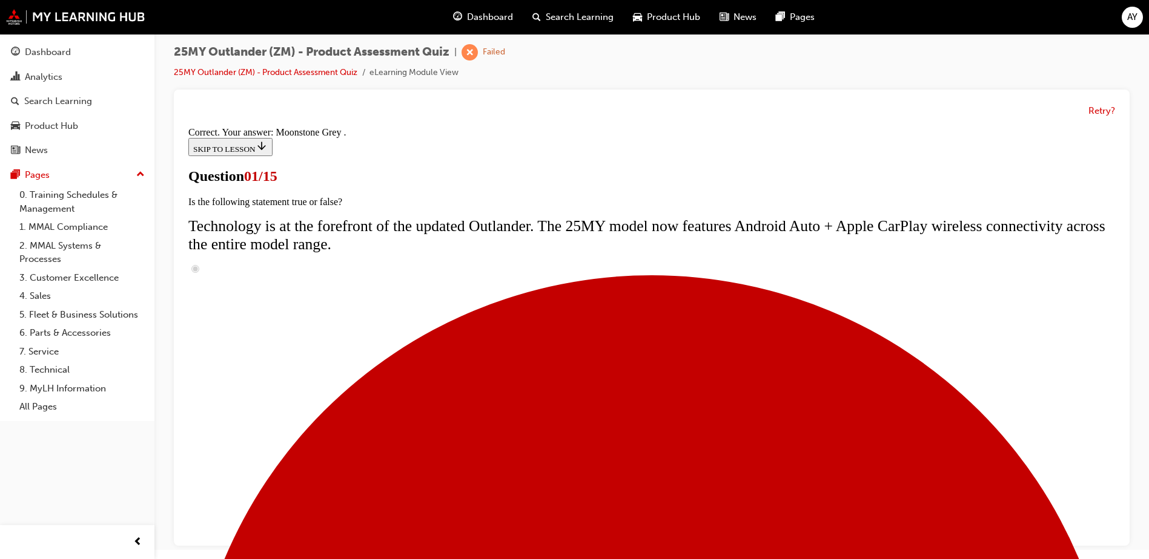
scroll to position [291, 0]
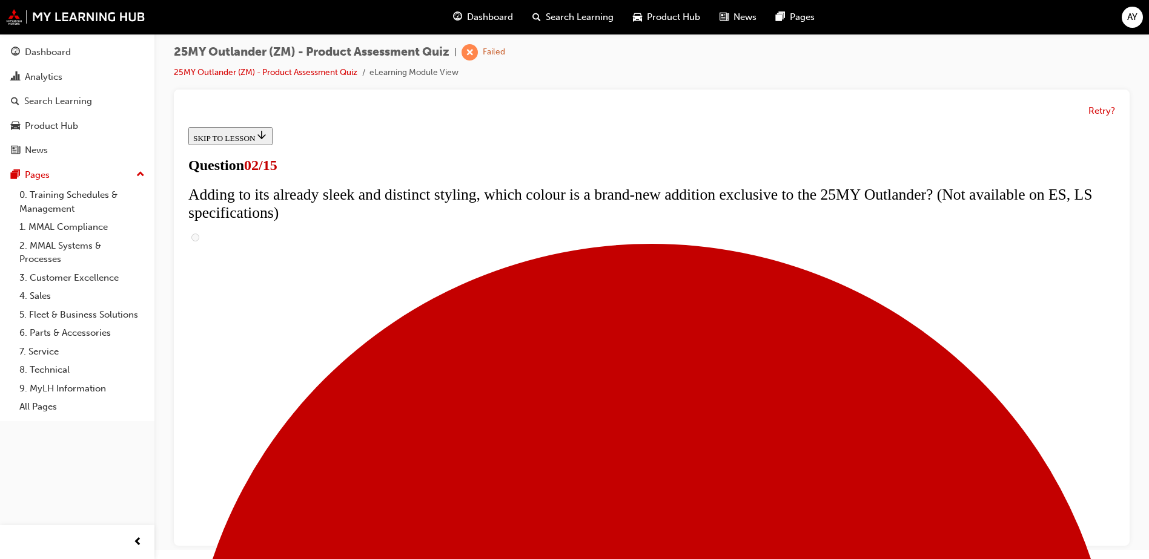
scroll to position [182, 0]
checkbox input "true"
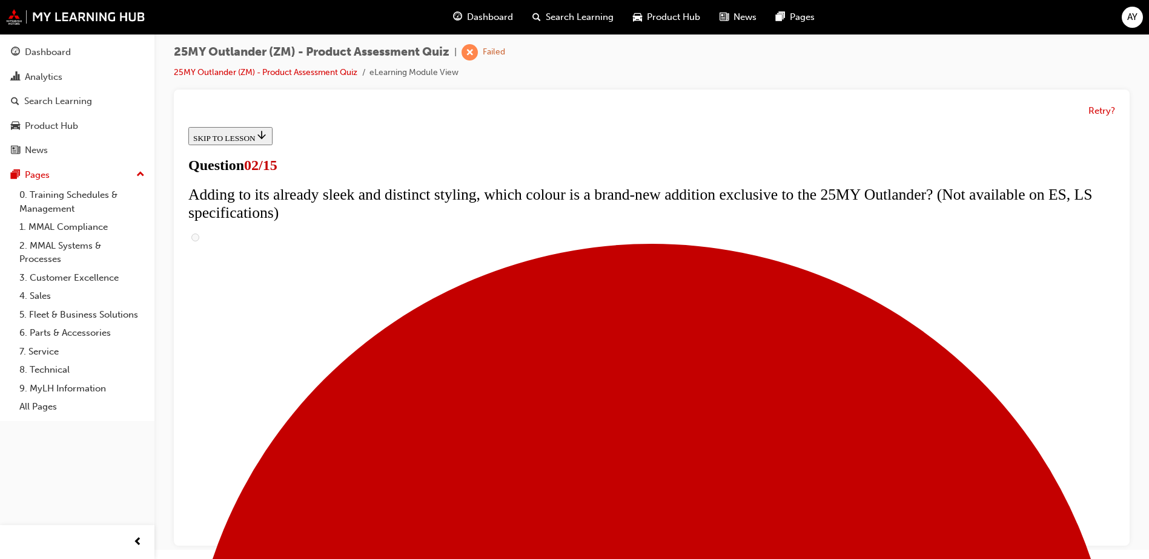
checkbox input "true"
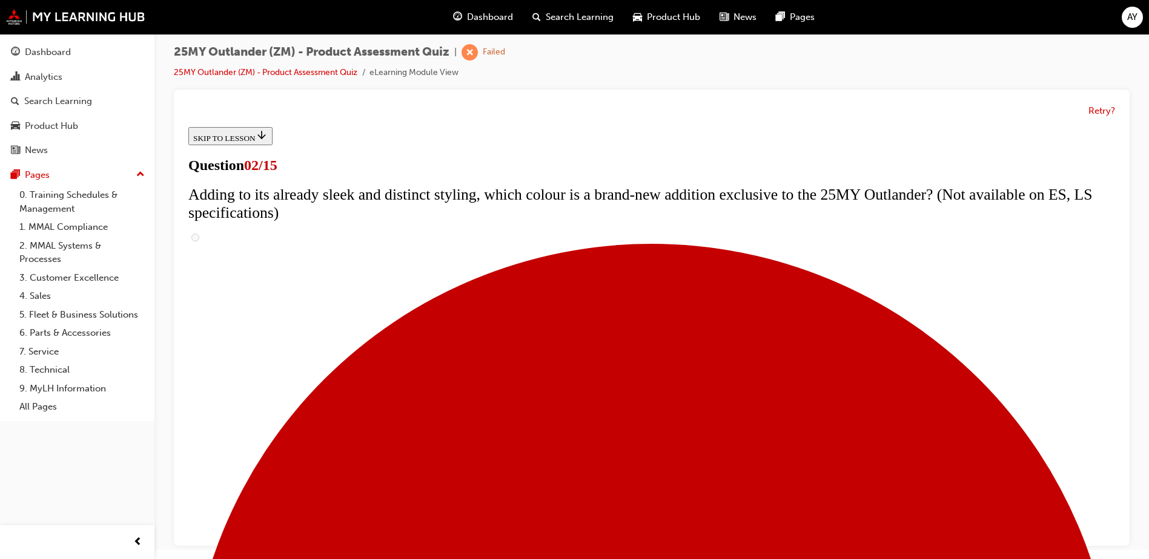
checkbox input "true"
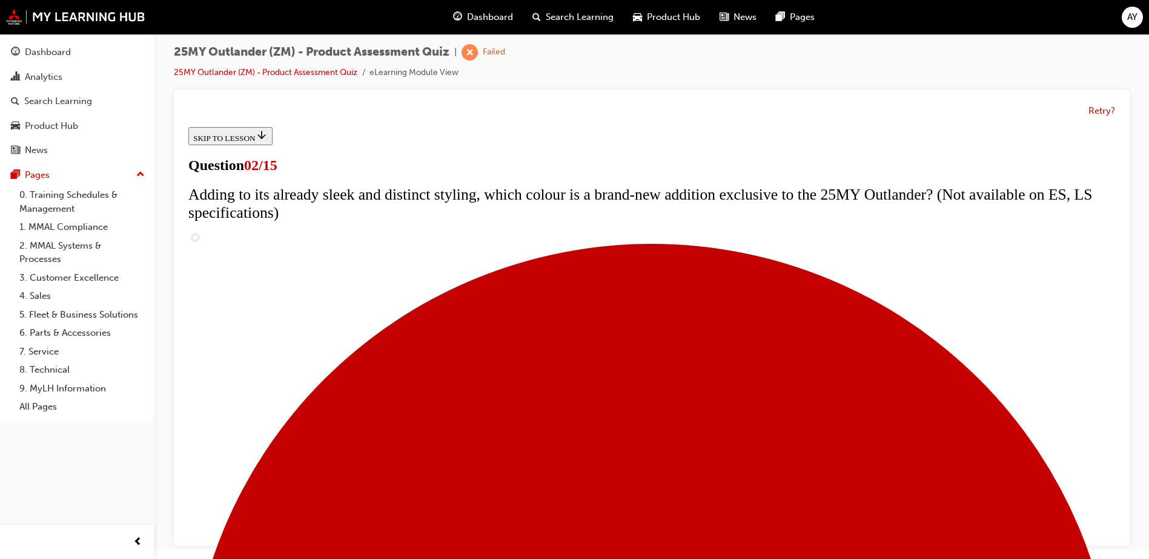
checkbox input "true"
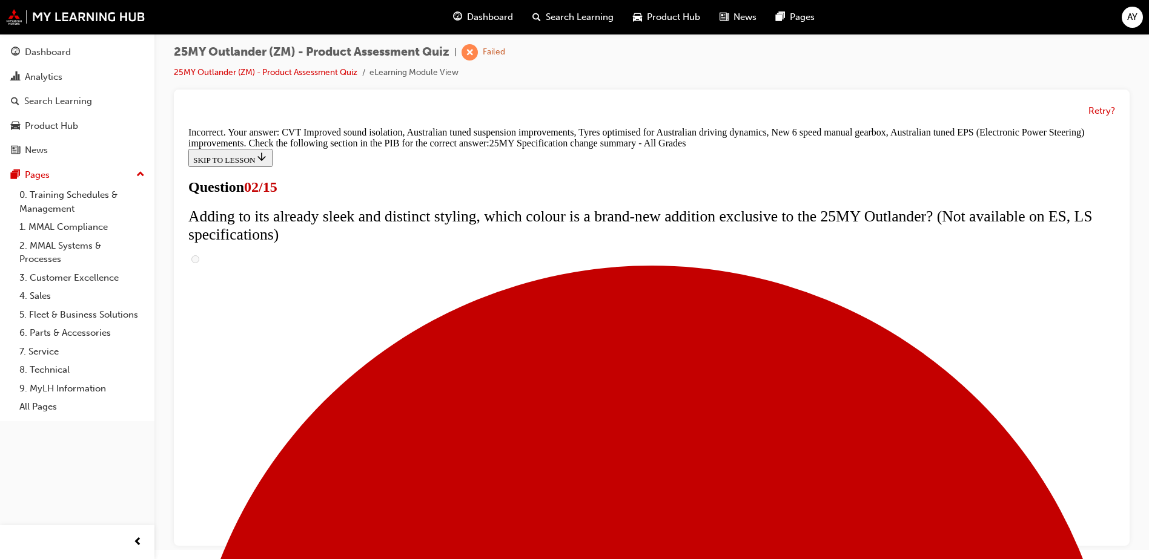
scroll to position [225, 0]
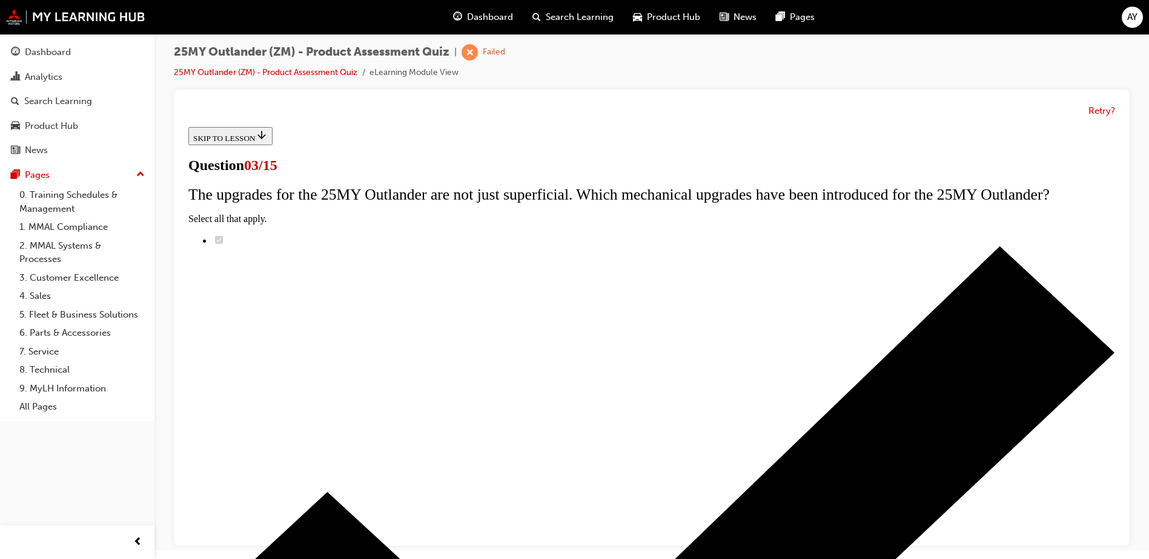
scroll to position [121, 0]
radio input "true"
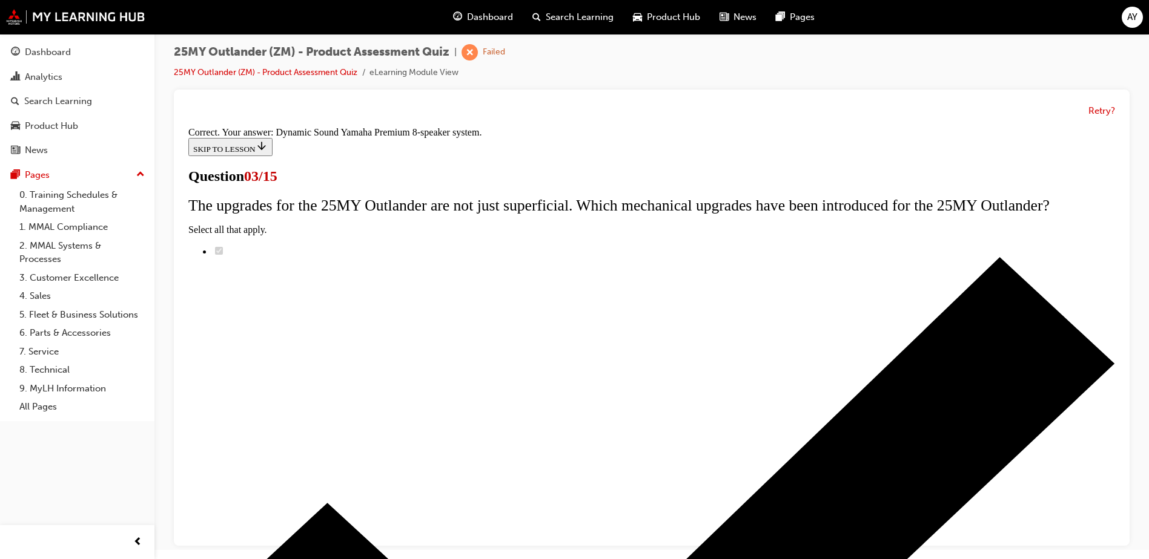
scroll to position [194, 0]
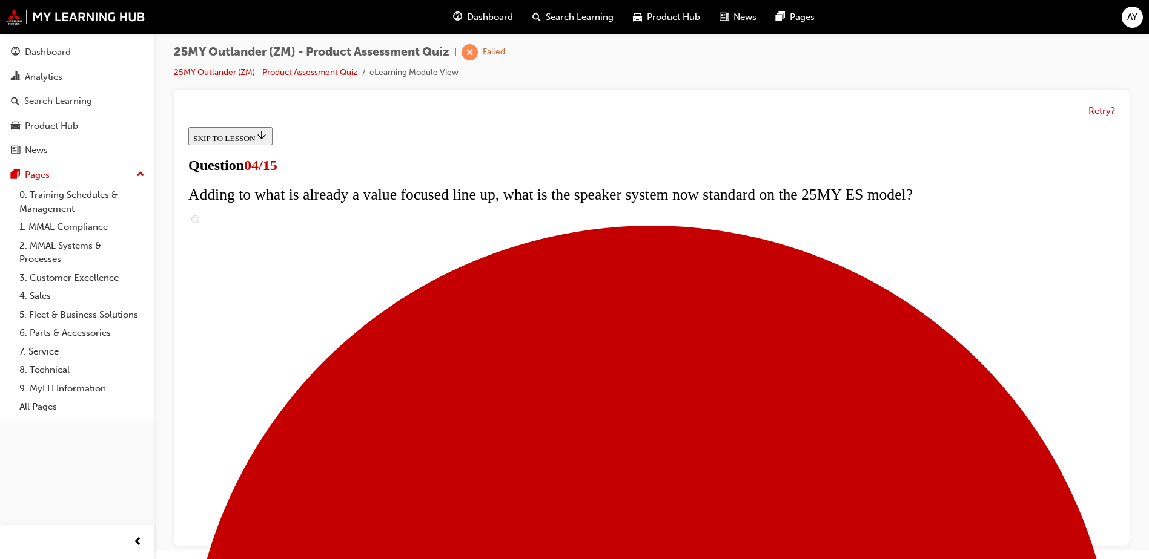
scroll to position [120, 0]
checkbox input "true"
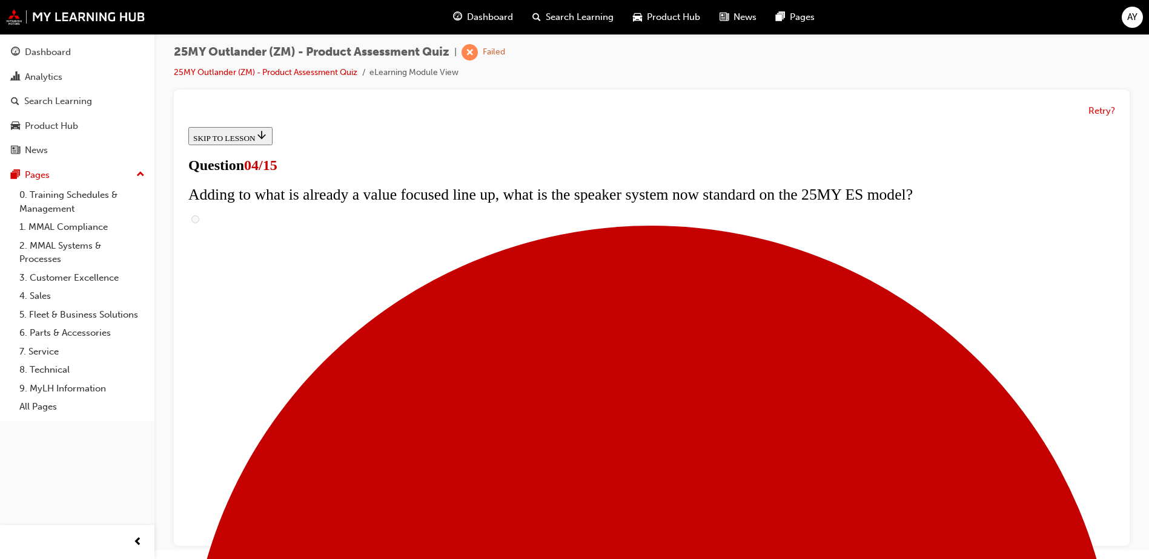
checkbox input "true"
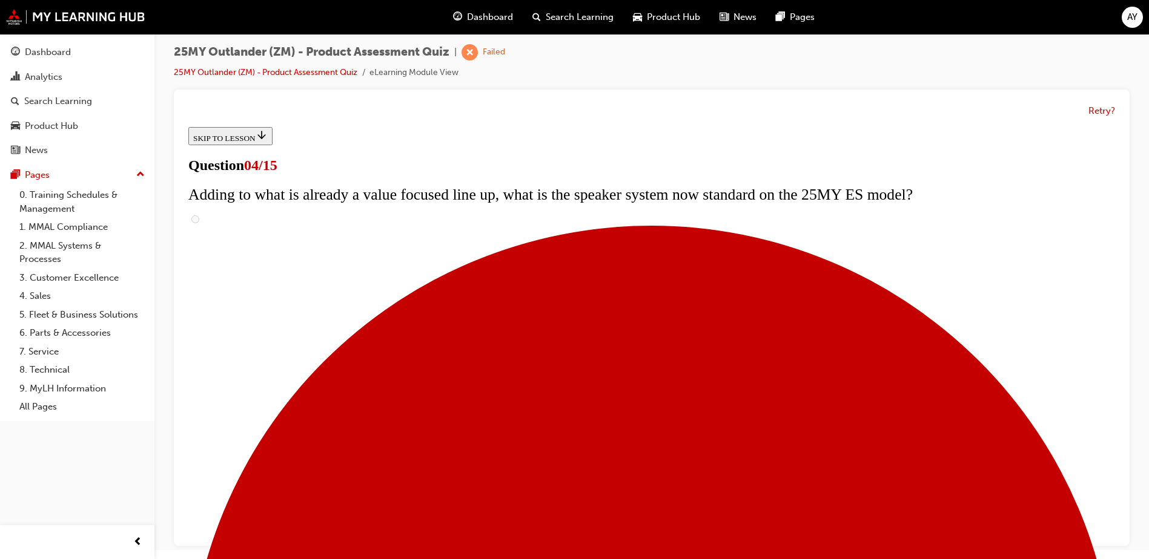
checkbox input "true"
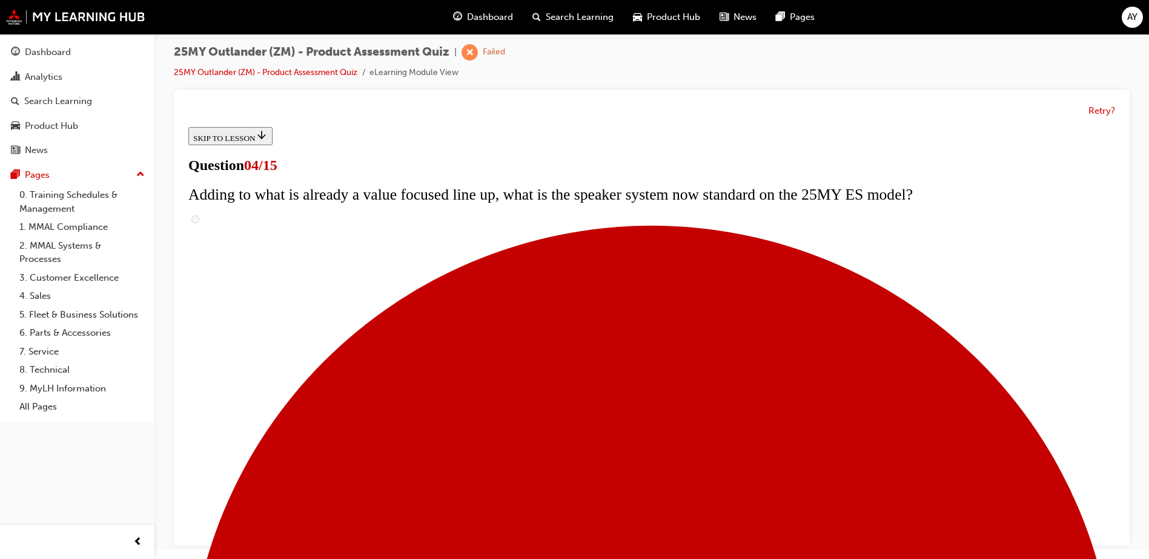
checkbox input "true"
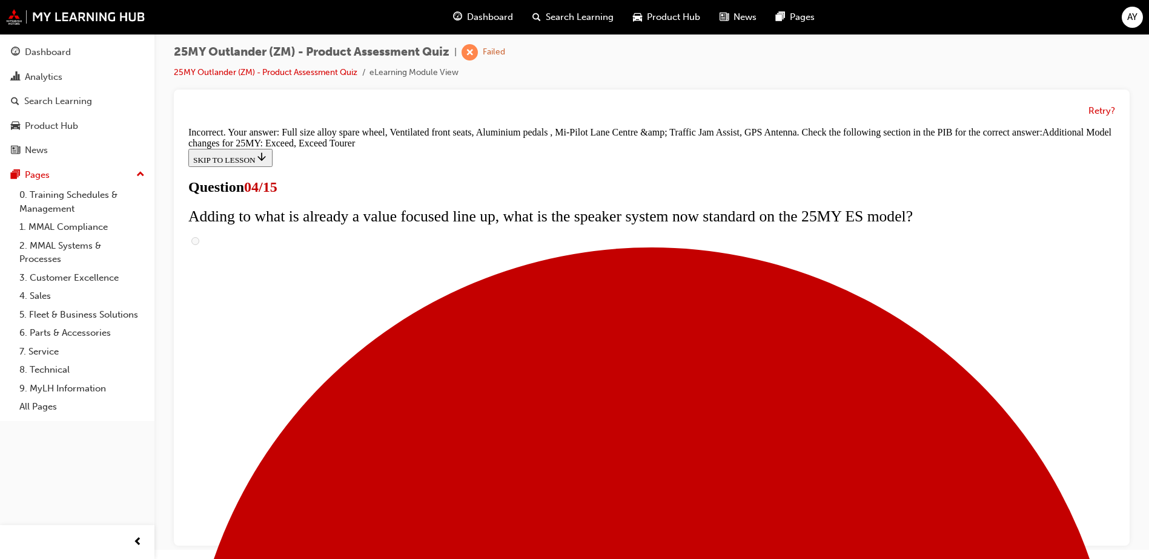
scroll to position [455, 0]
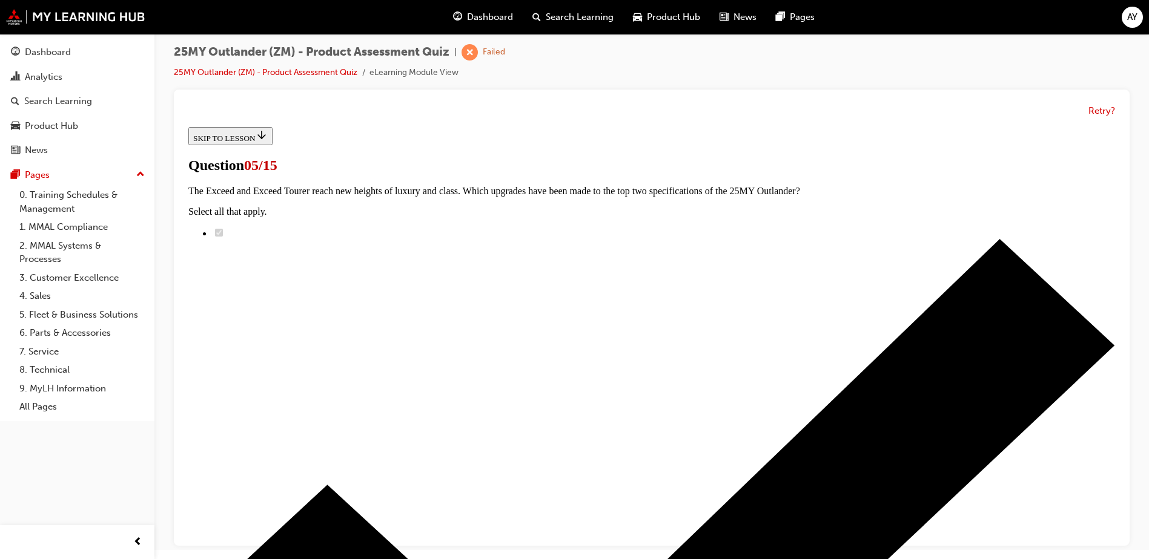
scroll to position [121, 0]
radio input "true"
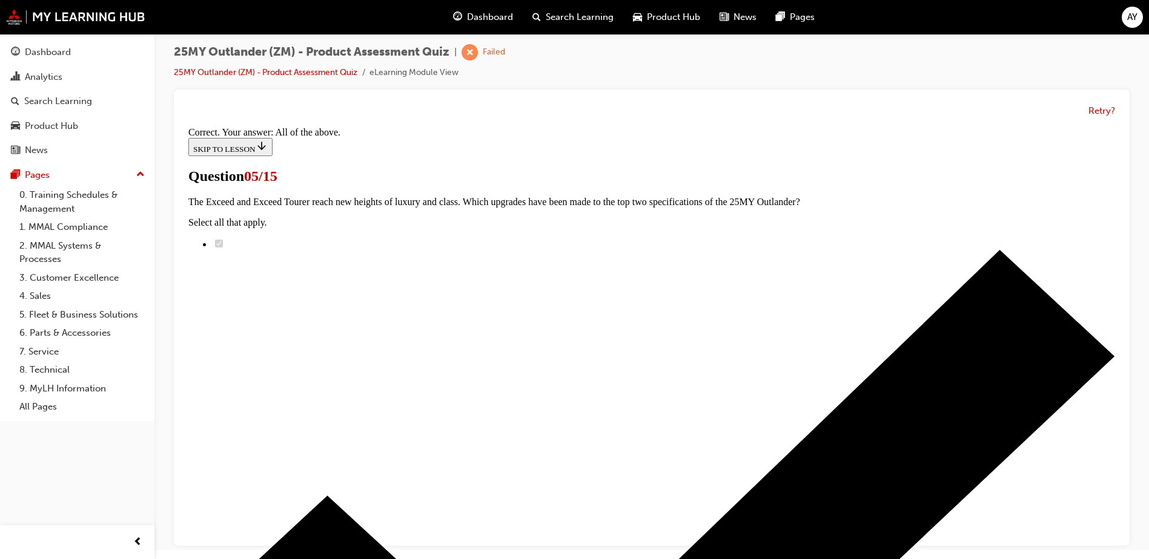
scroll to position [291, 0]
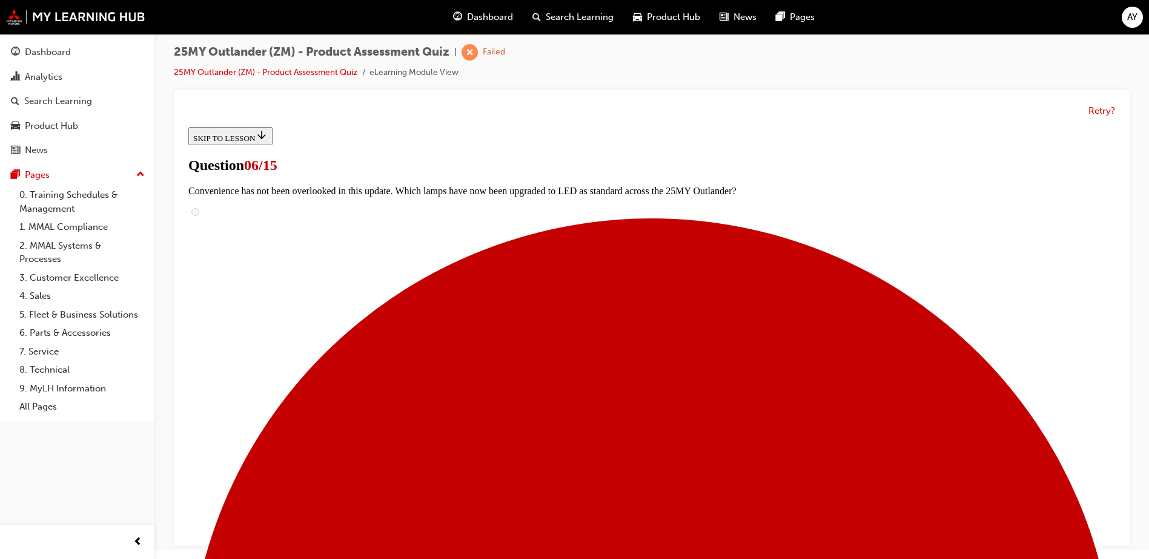
scroll to position [368, 0]
radio input "true"
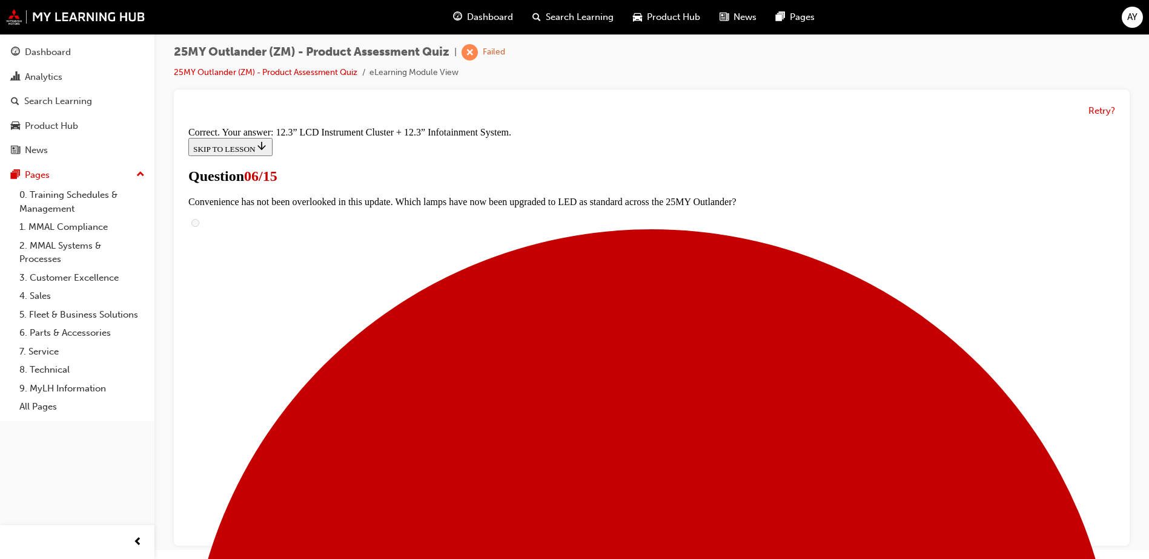
scroll to position [406, 0]
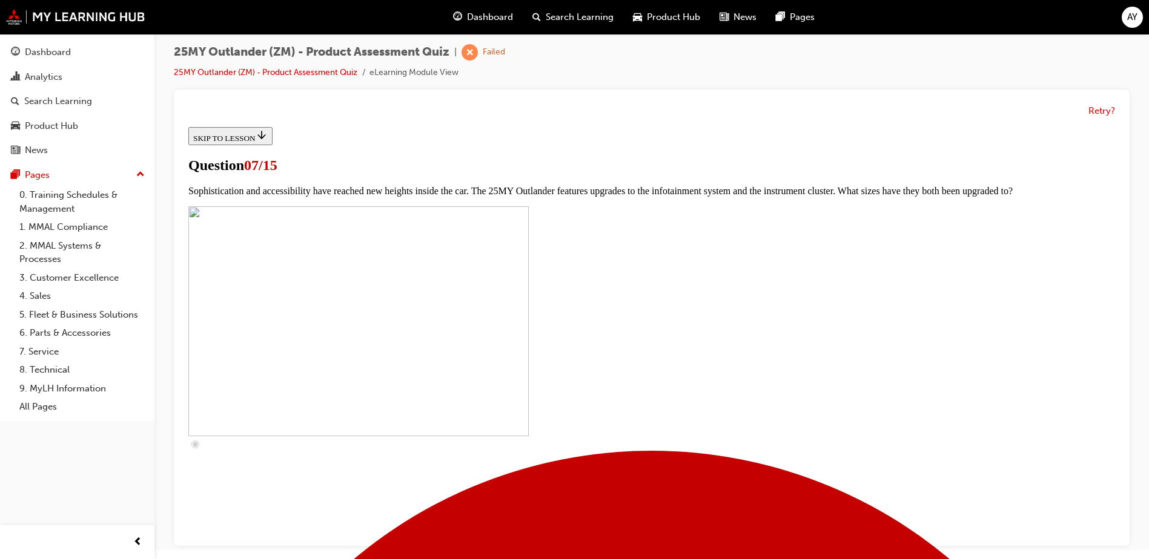
scroll to position [303, 0]
drag, startPoint x: 465, startPoint y: 421, endPoint x: 477, endPoint y: 419, distance: 11.8
checkbox input "true"
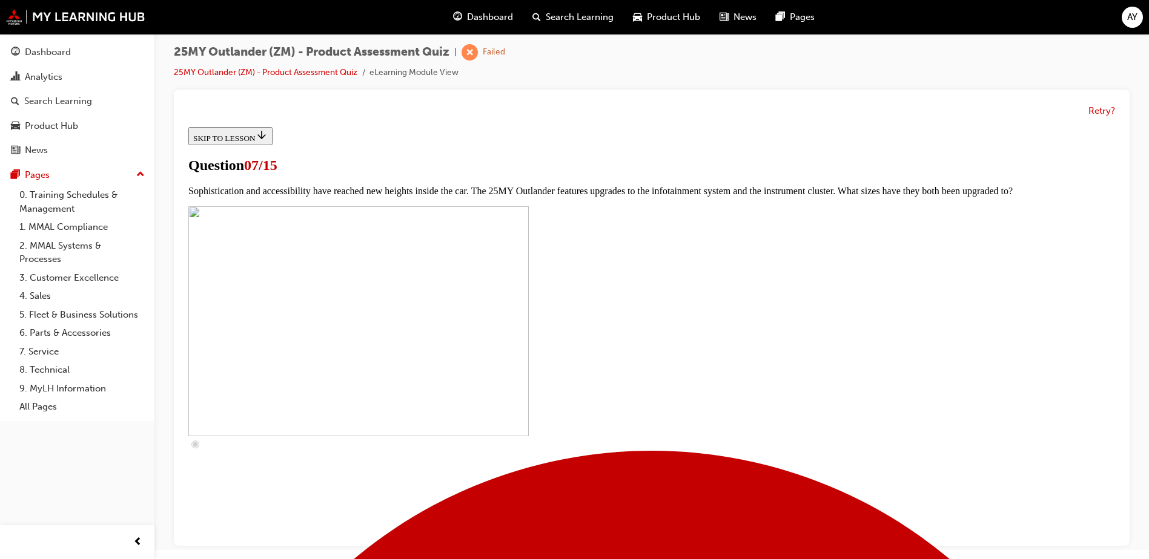
scroll to position [363, 0]
checkbox input "true"
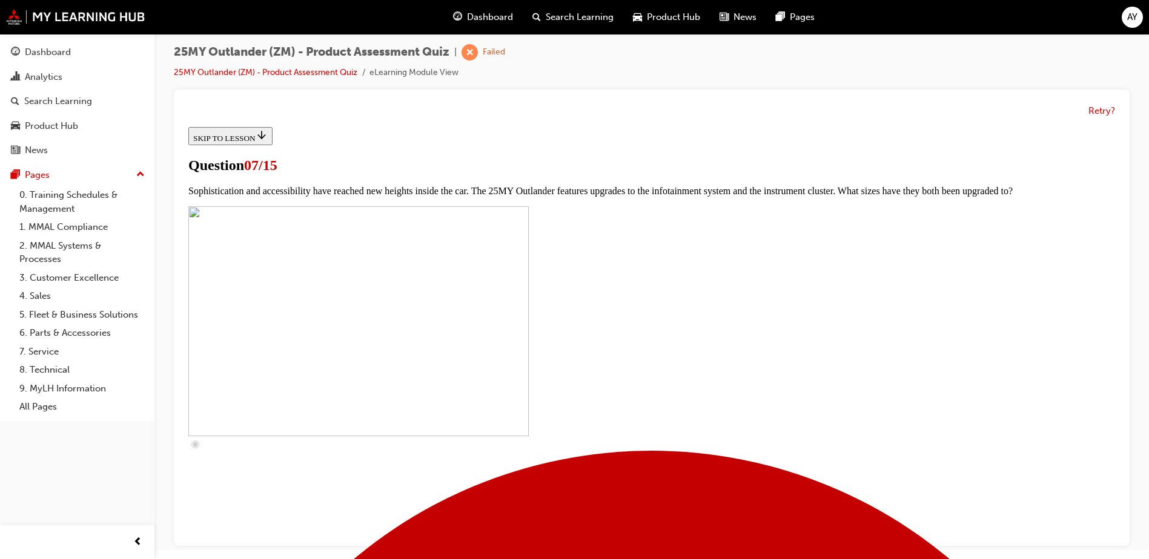
checkbox input "true"
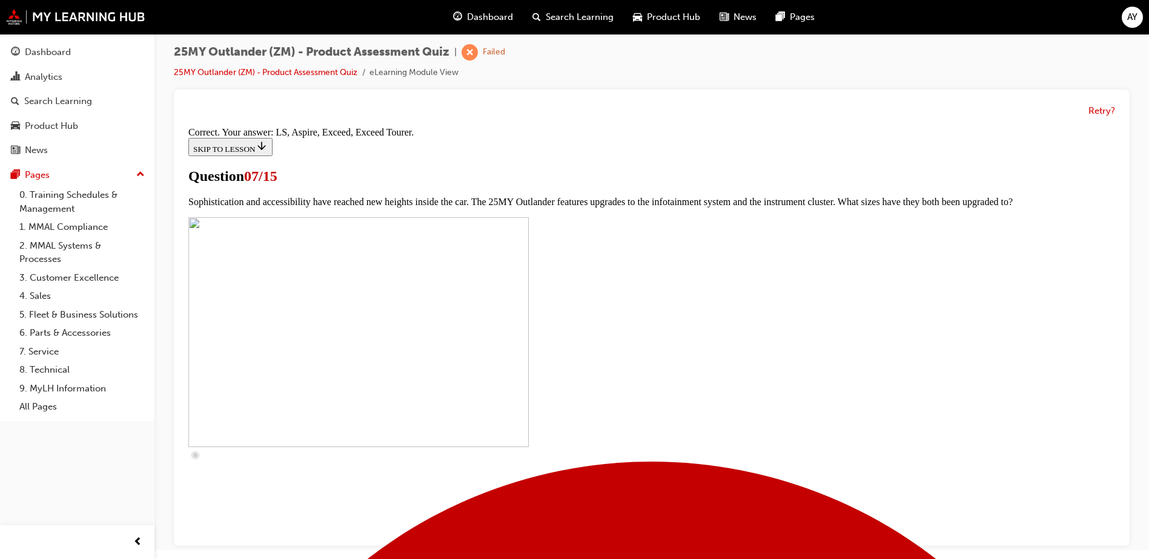
scroll to position [544, 0]
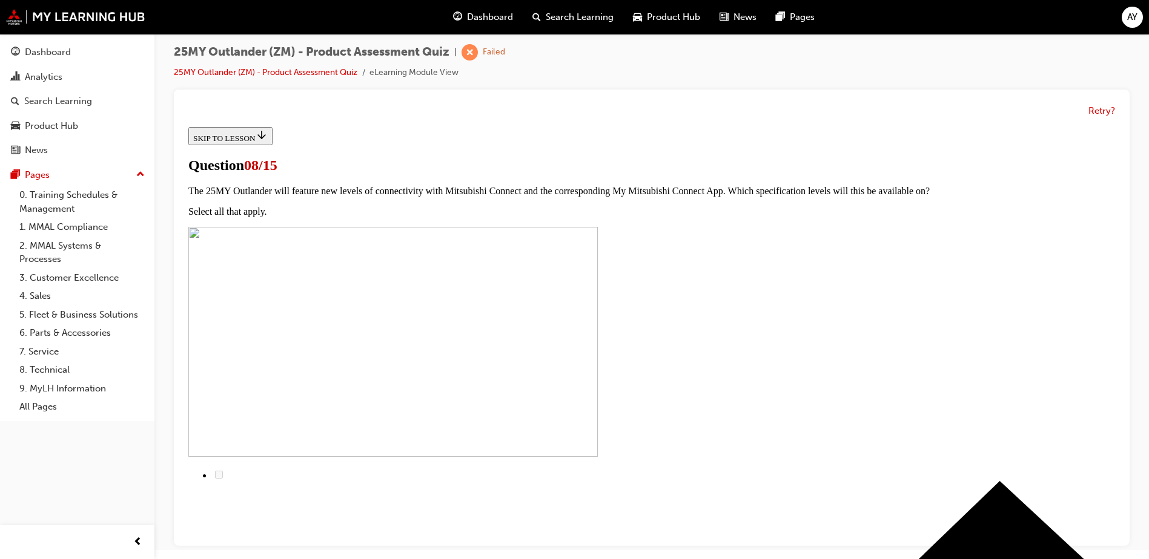
scroll to position [0, 0]
radio input "true"
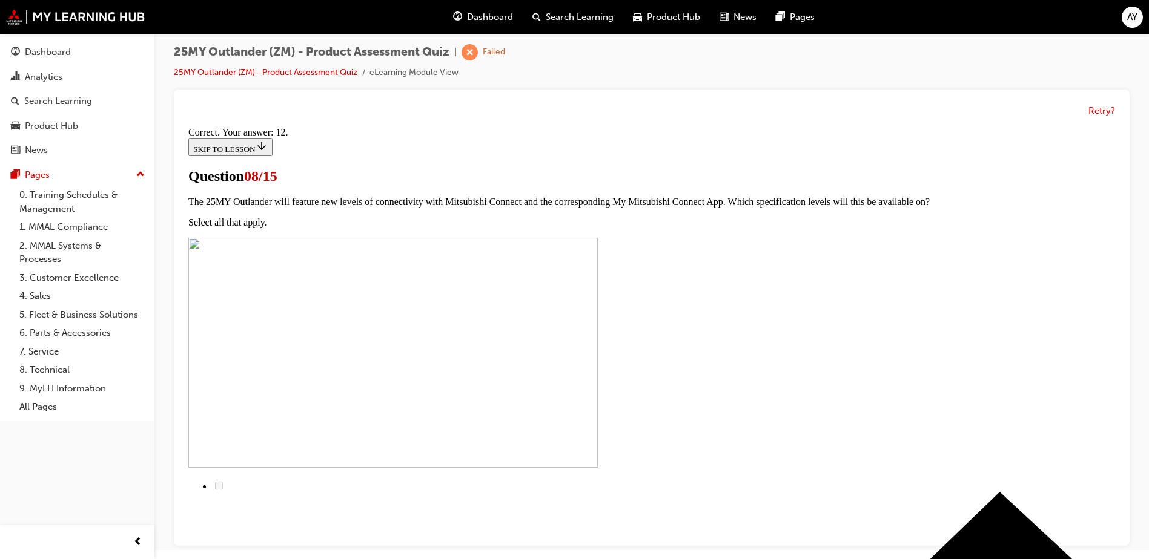
scroll to position [194, 0]
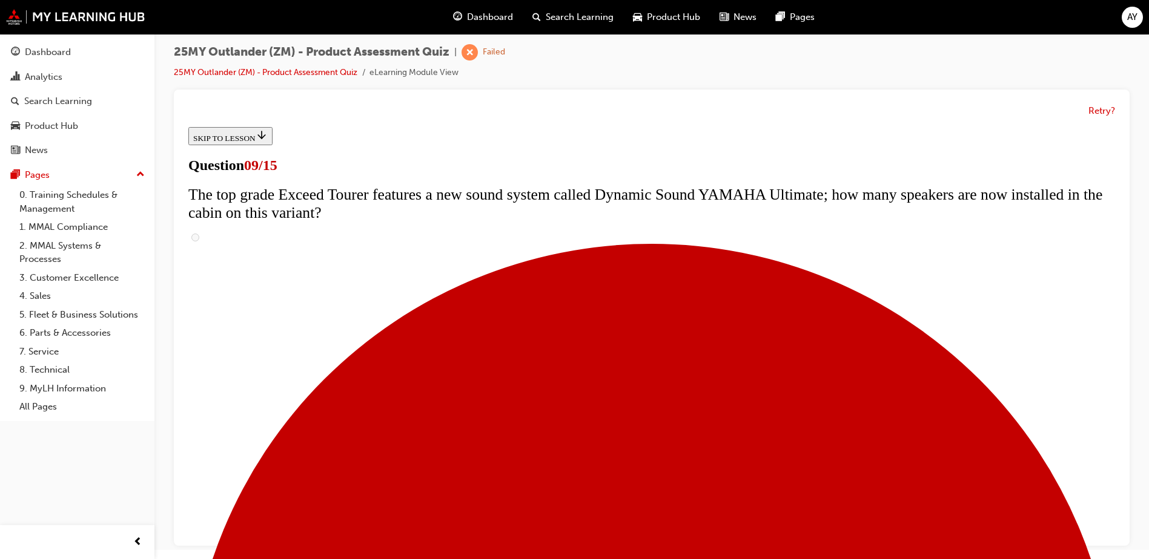
scroll to position [532, 0]
radio input "true"
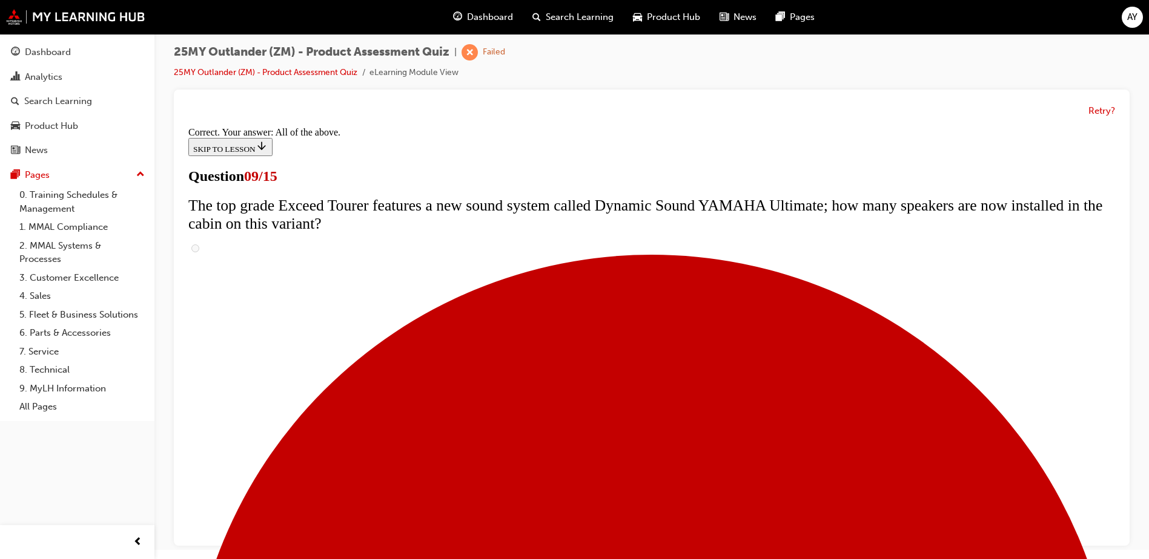
scroll to position [627, 0]
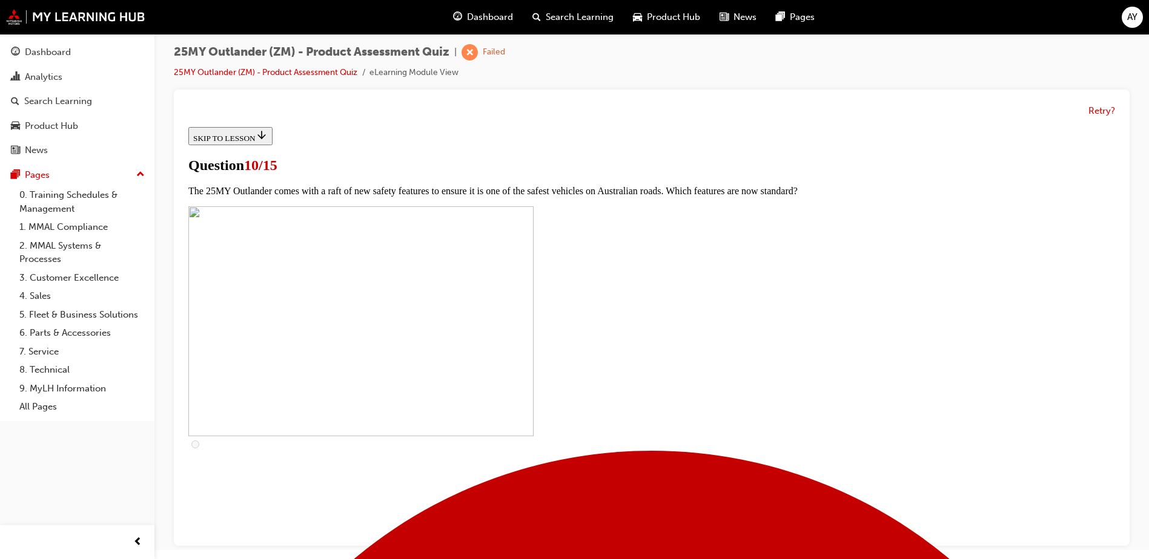
scroll to position [242, 0]
checkbox input "true"
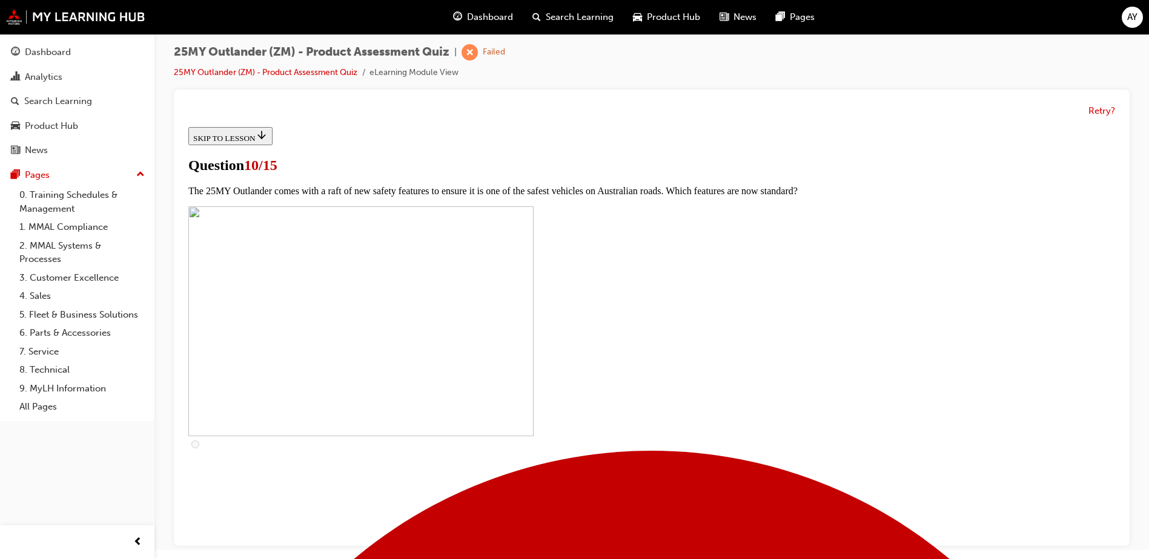
checkbox input "true"
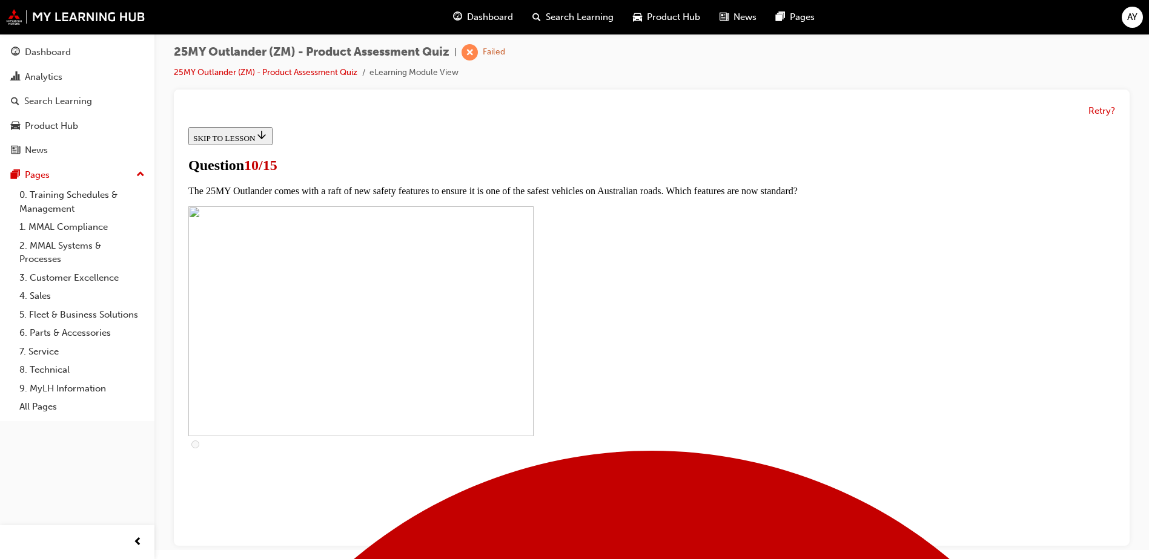
checkbox input "true"
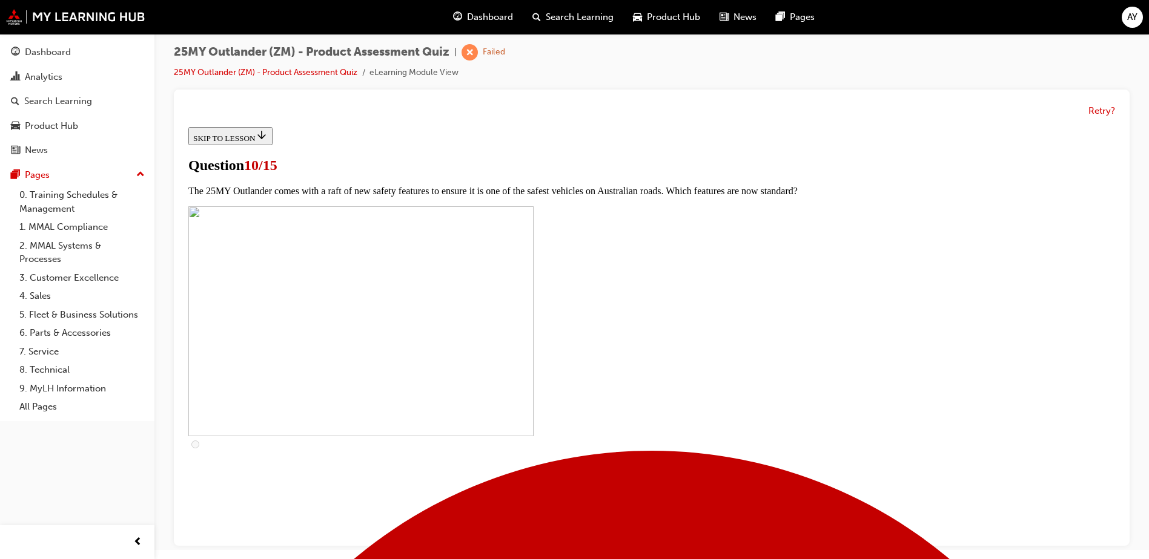
checkbox input "true"
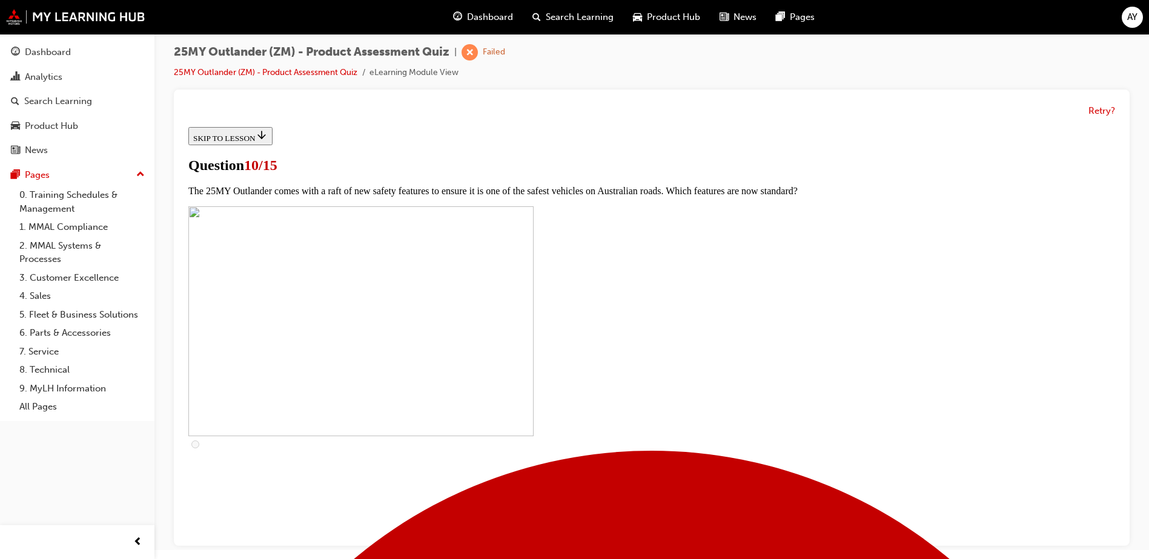
checkbox input "true"
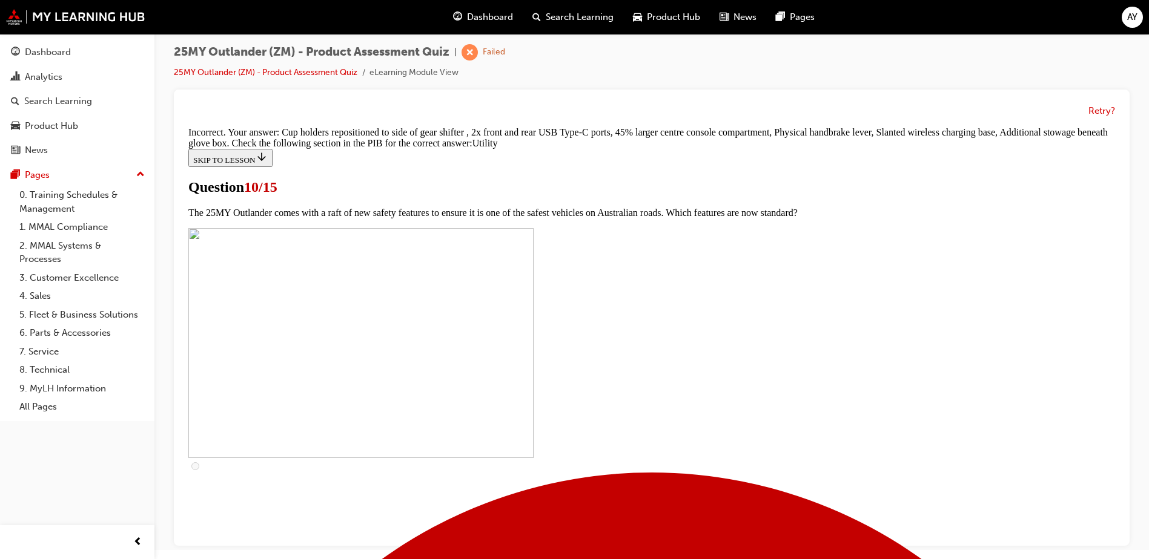
scroll to position [589, 0]
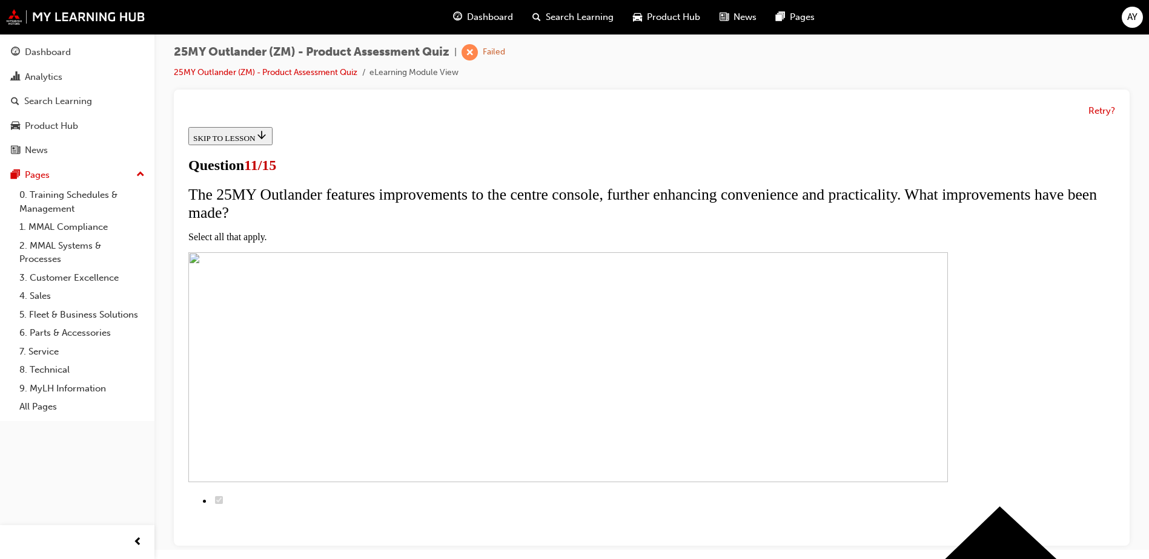
scroll to position [61, 0]
checkbox input "true"
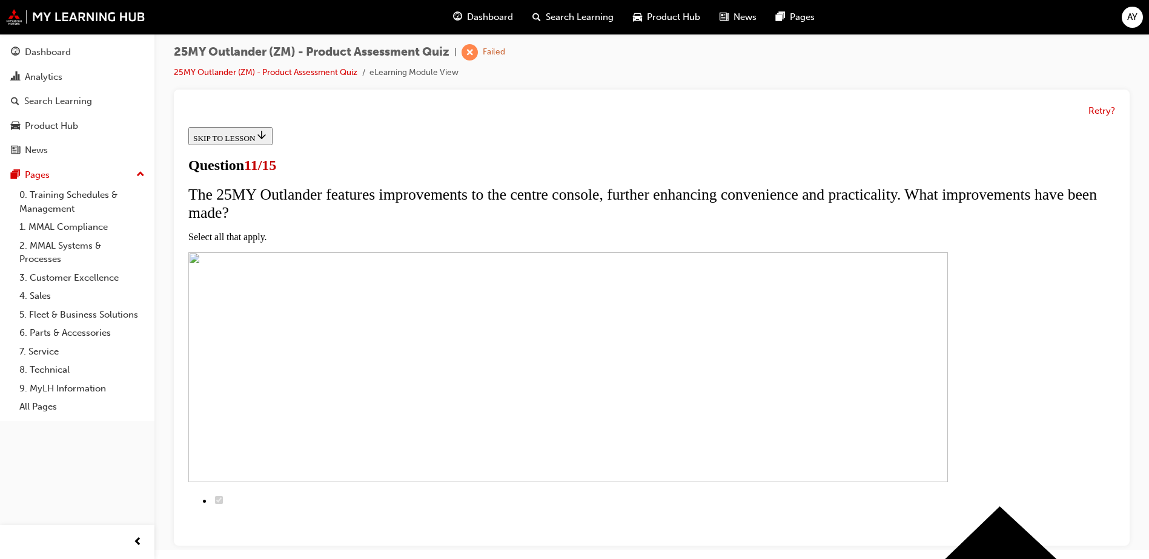
checkbox input "true"
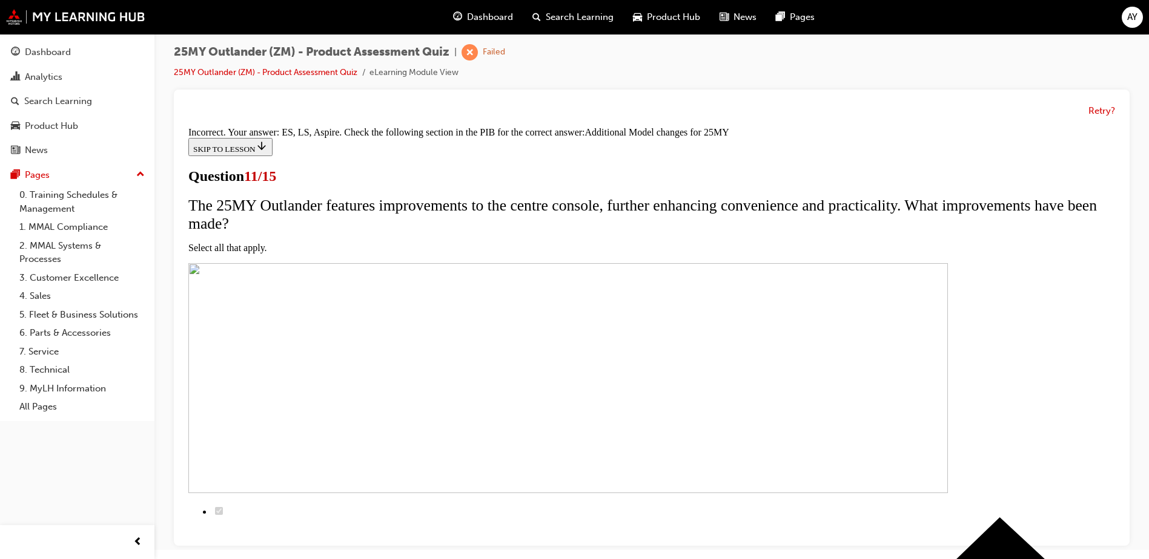
scroll to position [358, 0]
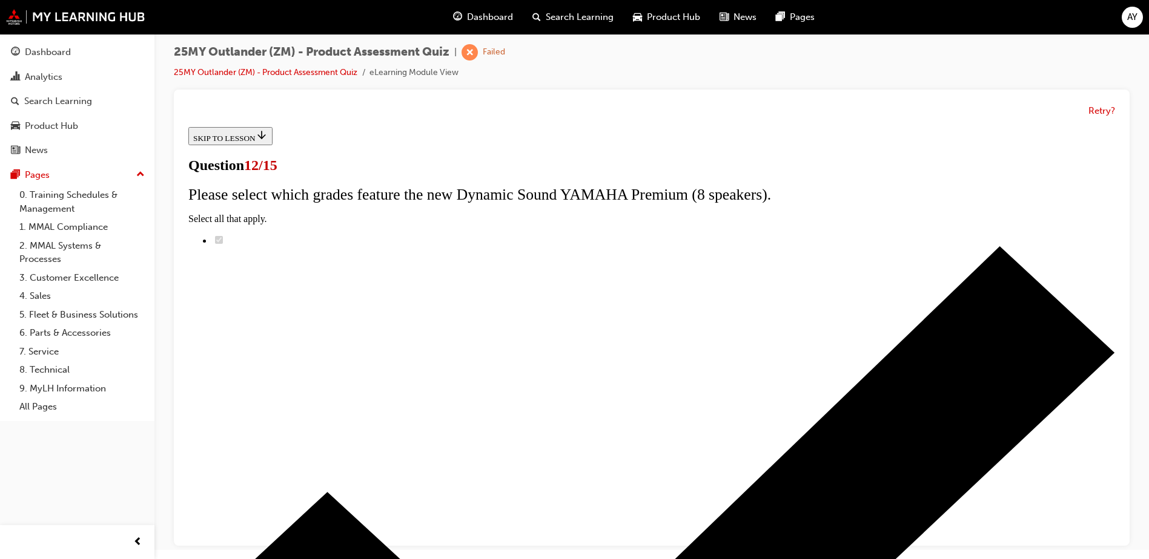
scroll to position [96, 0]
radio input "true"
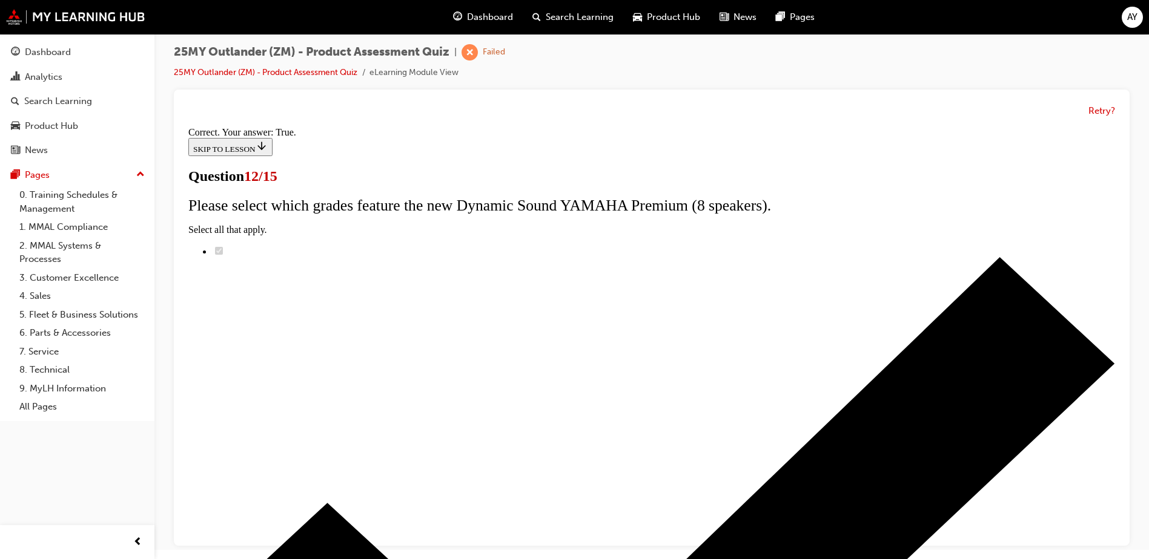
scroll to position [139, 0]
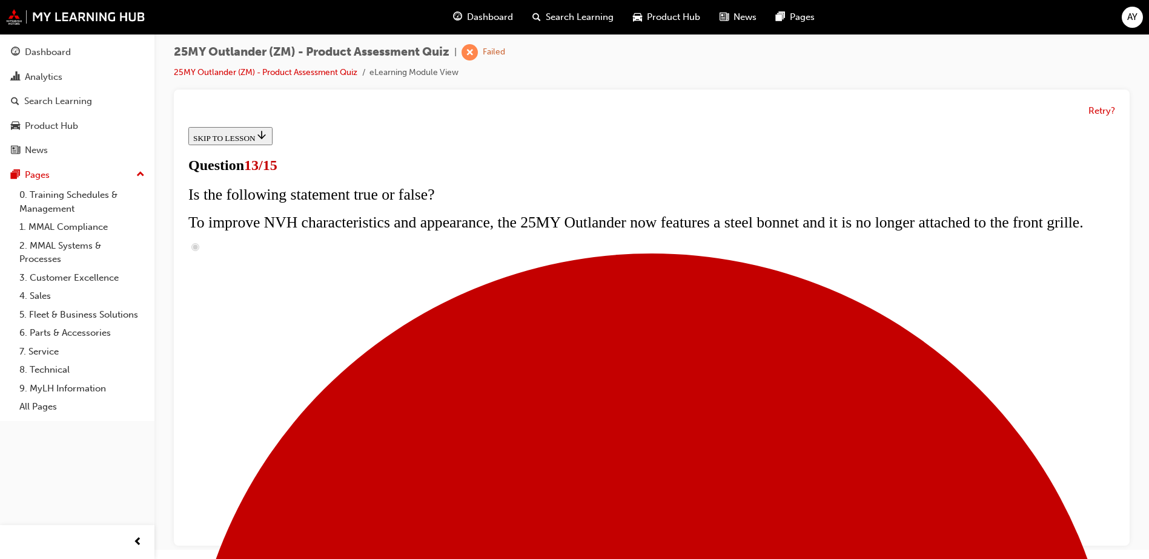
scroll to position [119, 0]
radio input "true"
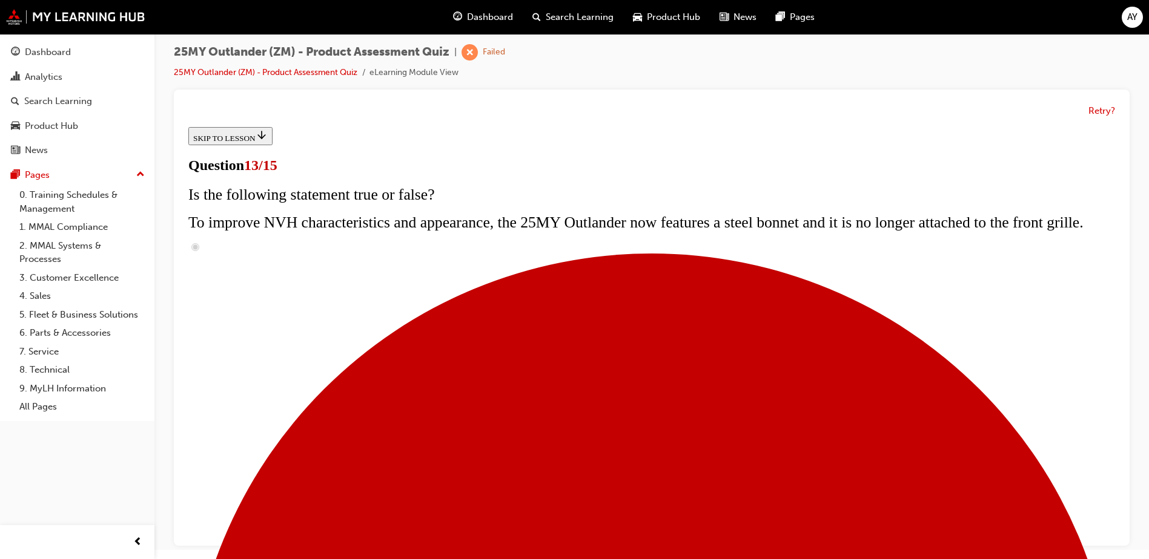
radio input "true"
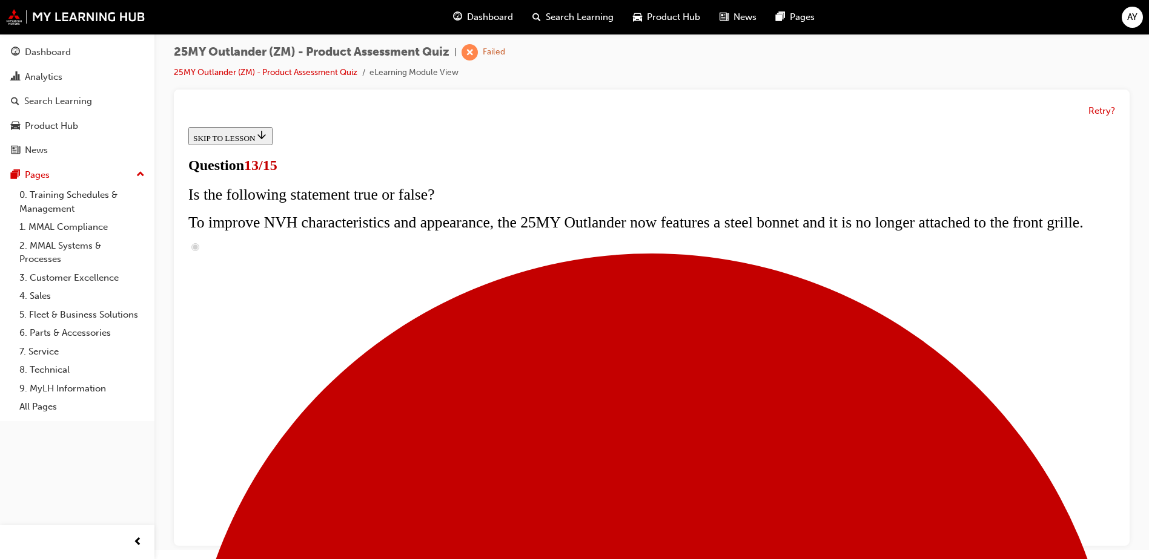
radio input "true"
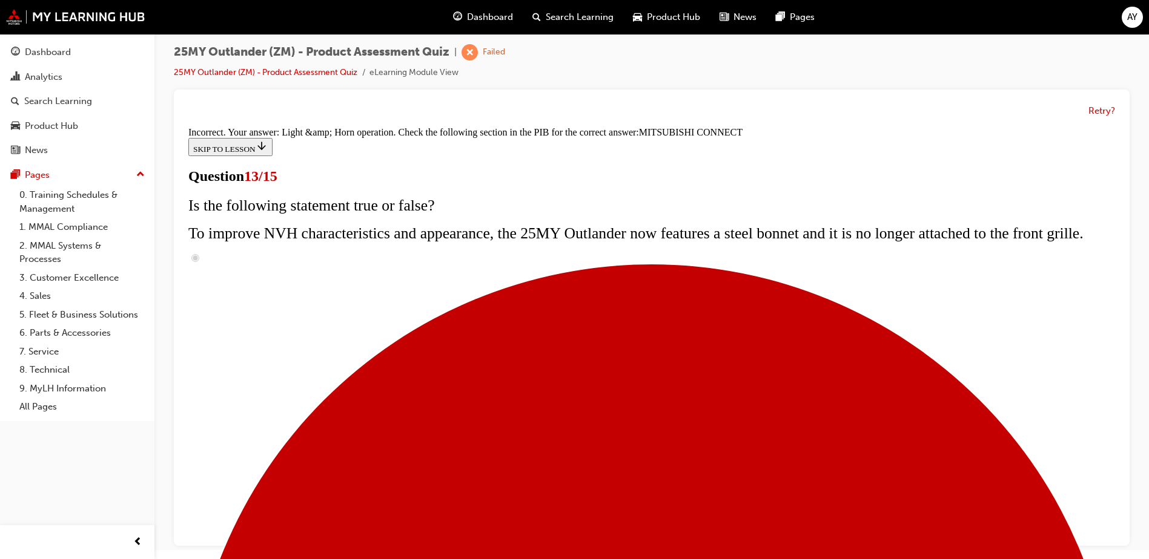
scroll to position [386, 0]
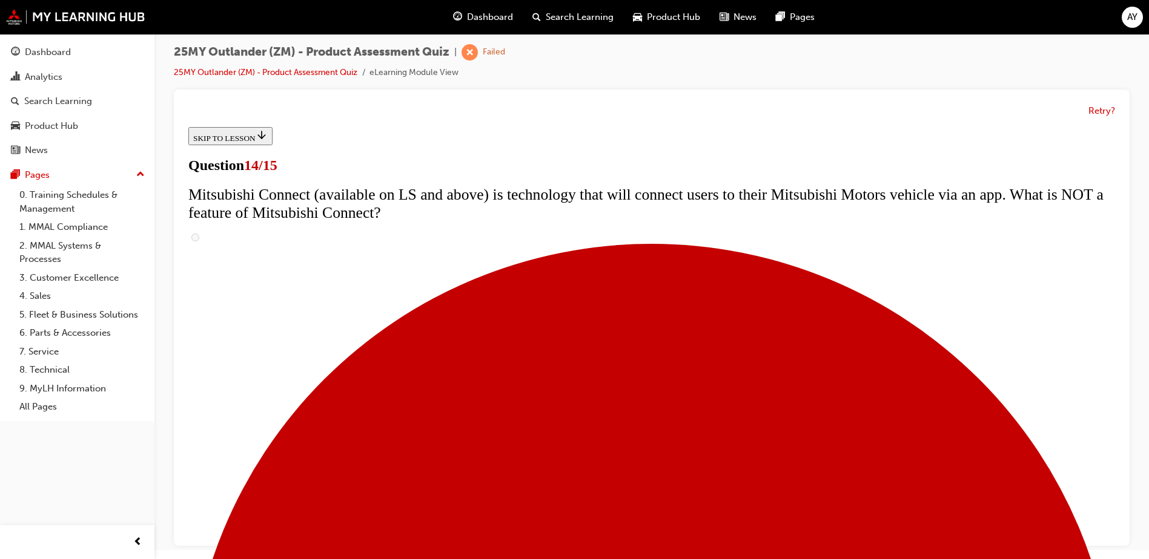
scroll to position [303, 0]
radio input "true"
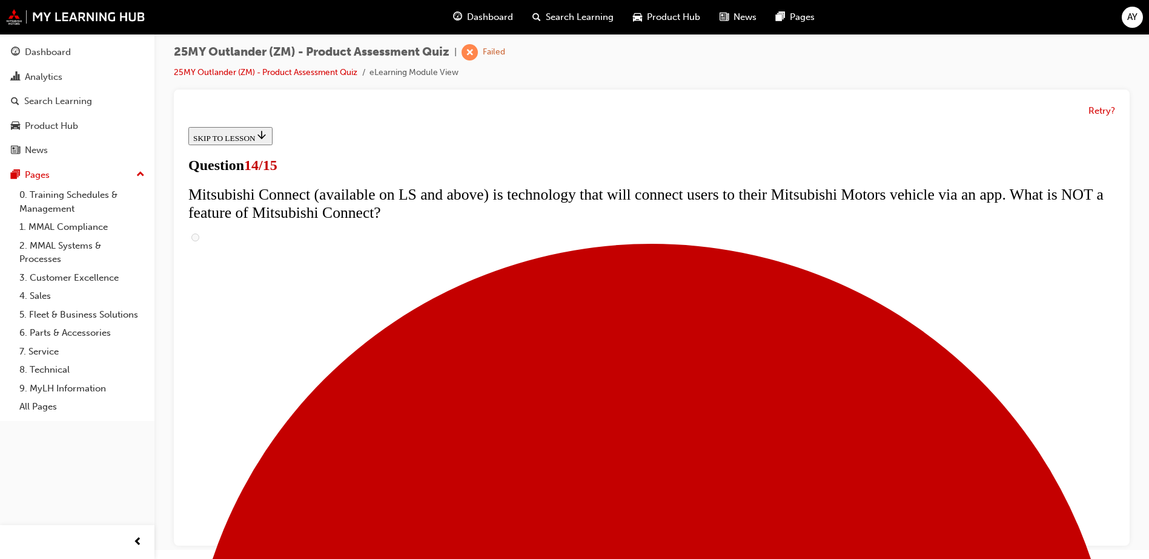
radio input "true"
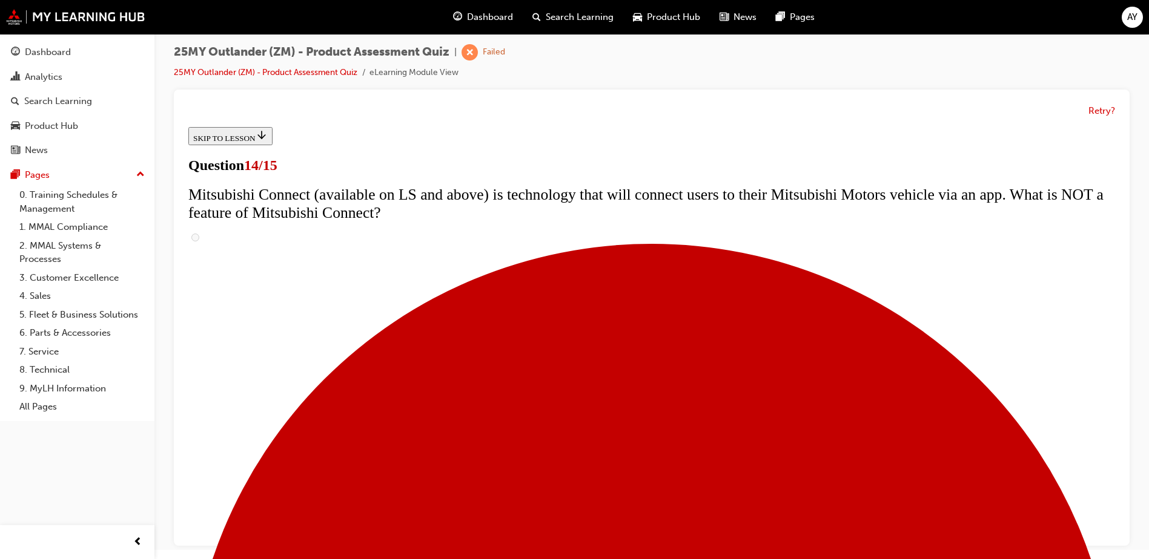
radio input "true"
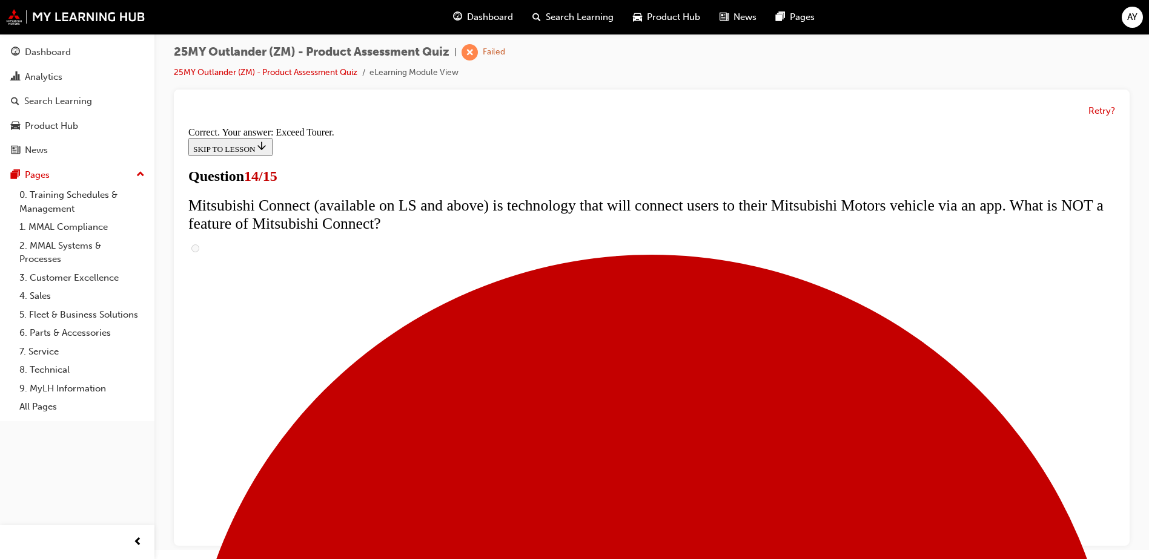
scroll to position [503, 0]
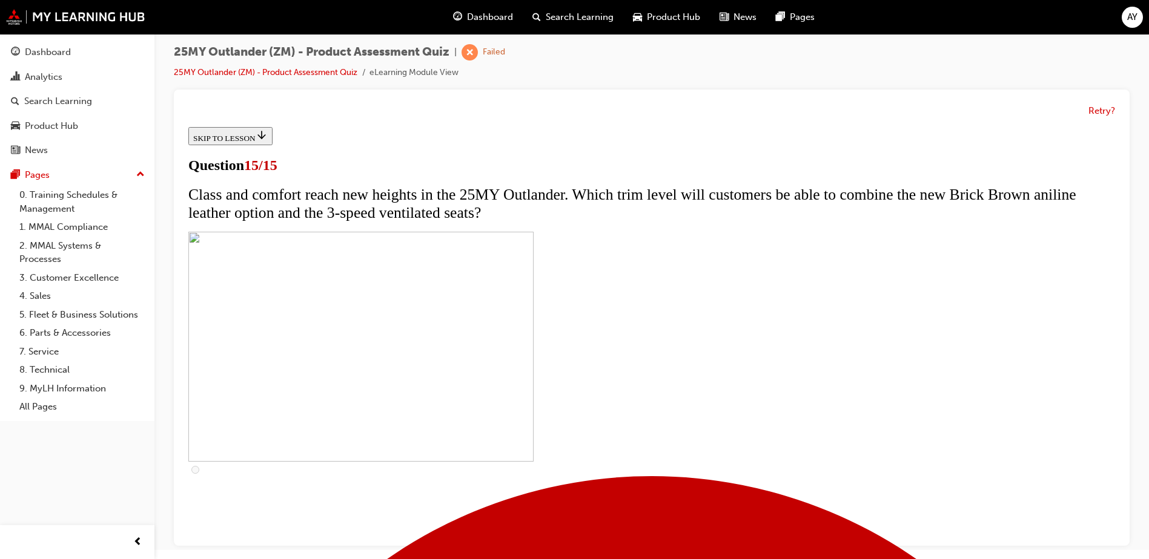
scroll to position [182, 0]
